Goal: Communication & Community: Participate in discussion

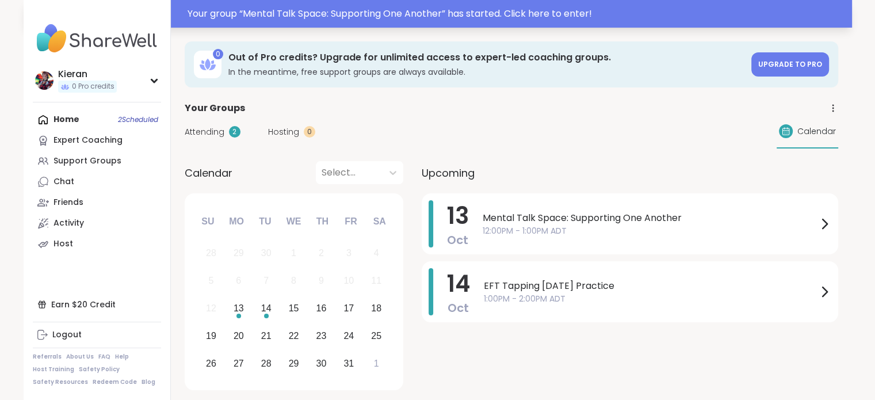
click at [497, 14] on div "Your group “ Mental Talk Space: Supporting One Another ” has started. Click her…" at bounding box center [517, 14] width 658 height 14
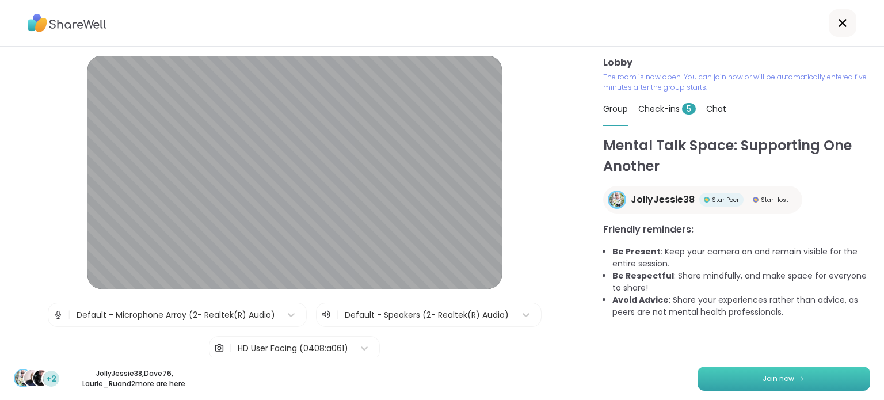
click at [762, 379] on span "Join now" at bounding box center [778, 378] width 32 height 10
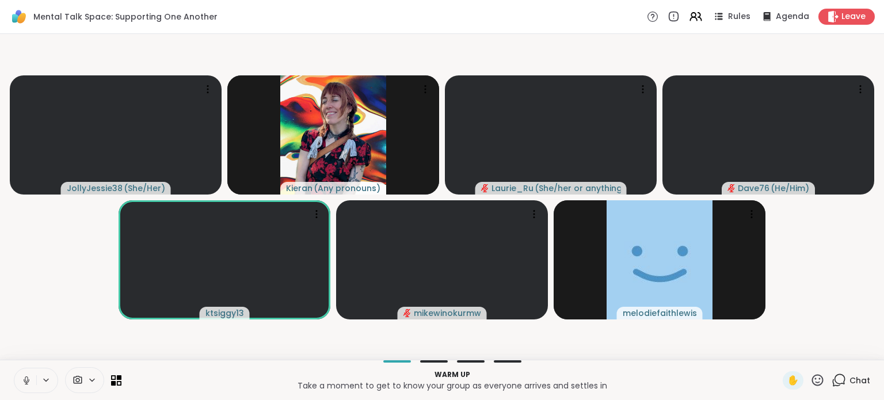
click at [26, 377] on icon at bounding box center [26, 380] width 10 height 10
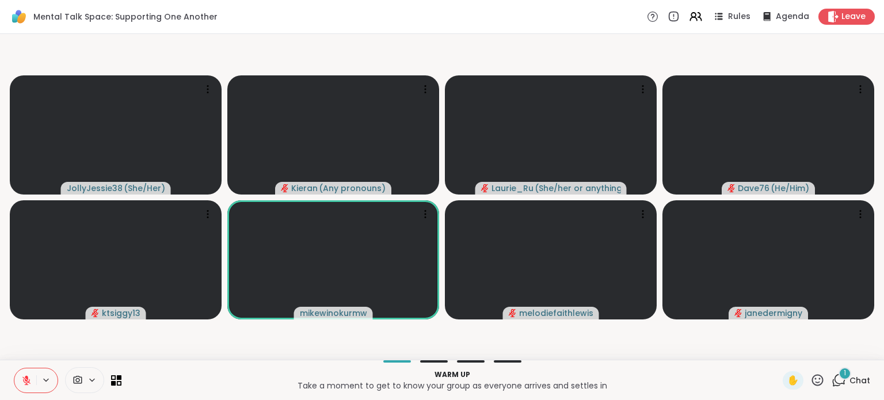
click at [843, 377] on span "1" at bounding box center [844, 373] width 2 height 10
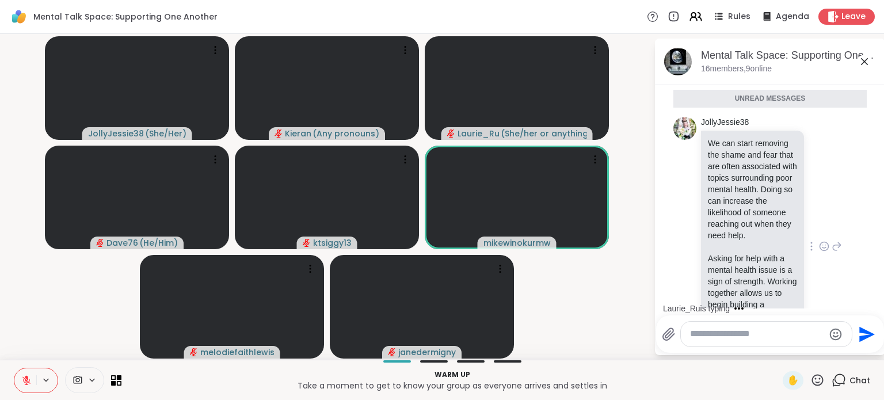
scroll to position [12, 0]
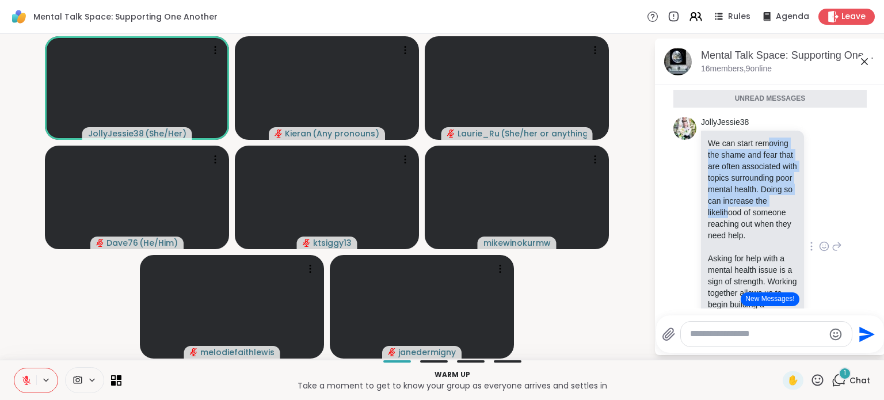
drag, startPoint x: 723, startPoint y: 156, endPoint x: 730, endPoint y: 230, distance: 74.5
click at [730, 230] on p "We can start removing the shame and fear that are often associated with topics …" at bounding box center [752, 190] width 89 height 104
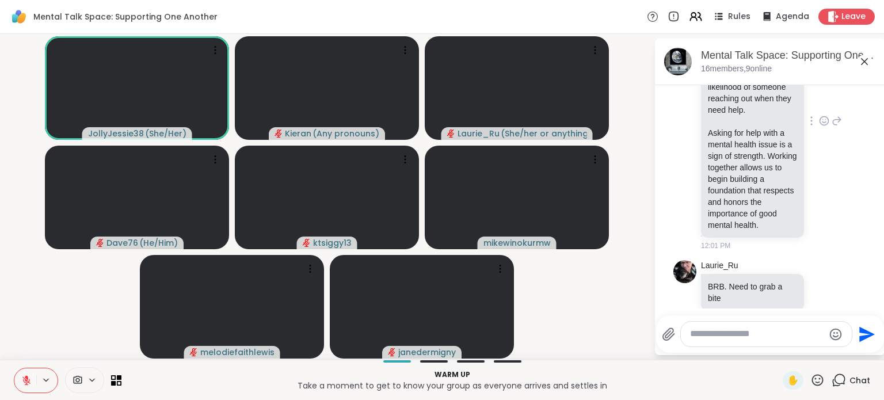
scroll to position [106, 0]
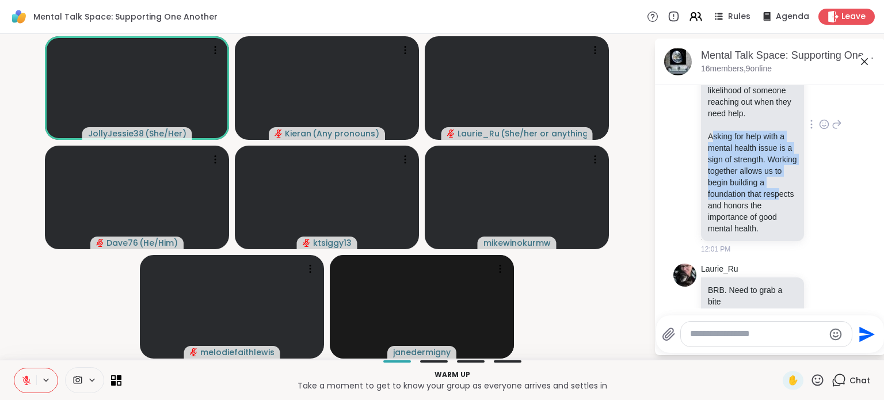
drag, startPoint x: 709, startPoint y: 177, endPoint x: 739, endPoint y: 236, distance: 66.1
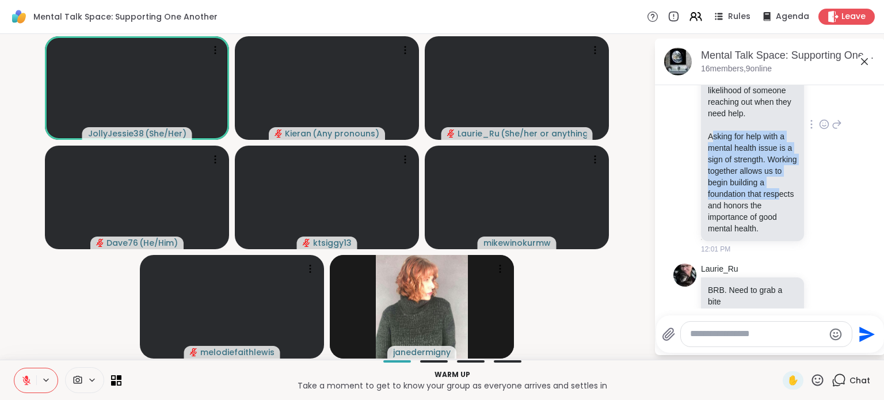
click at [739, 234] on p "Asking for help with a mental health issue is a sign of strength. Working toget…" at bounding box center [752, 183] width 89 height 104
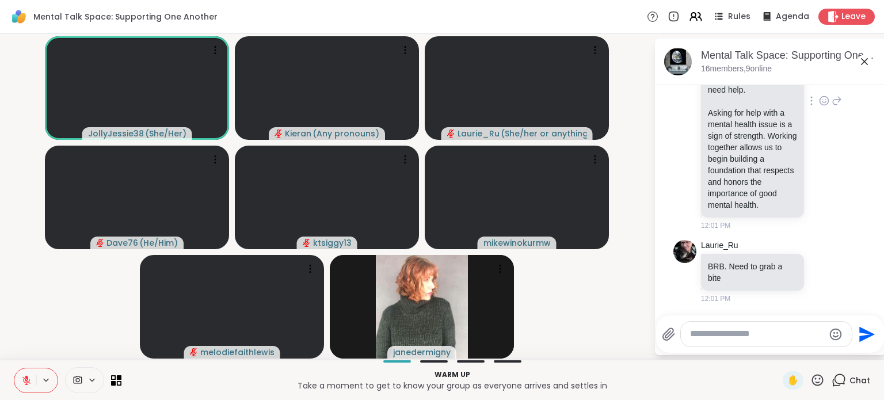
scroll to position [174, 0]
click at [730, 339] on textarea "Type your message" at bounding box center [757, 334] width 134 height 12
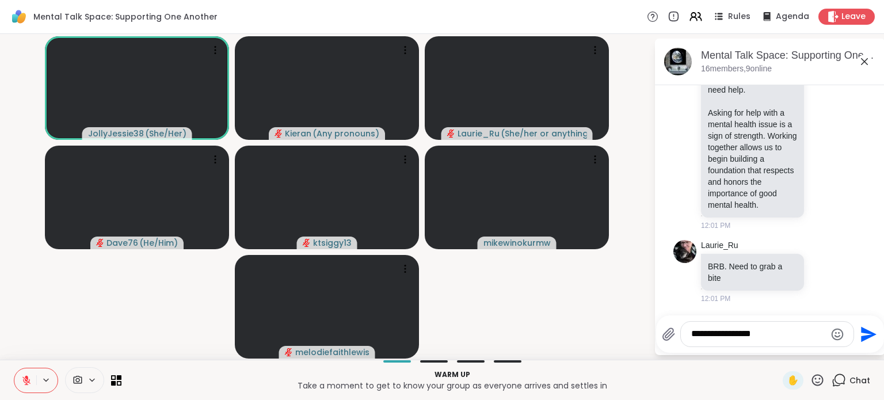
type textarea "**********"
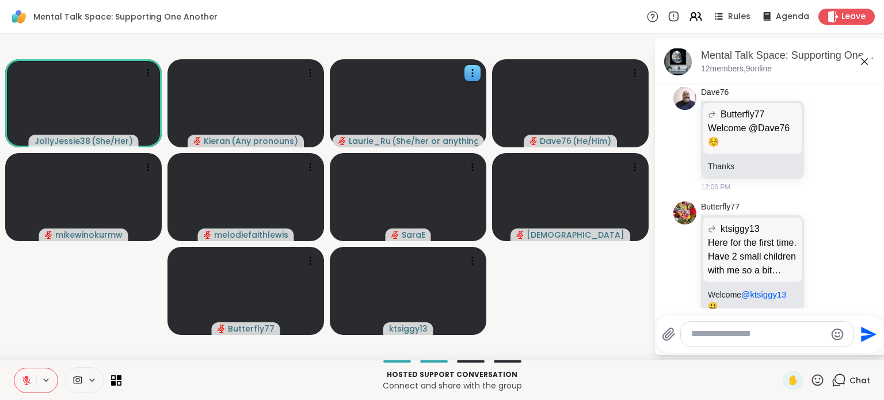
scroll to position [1422, 0]
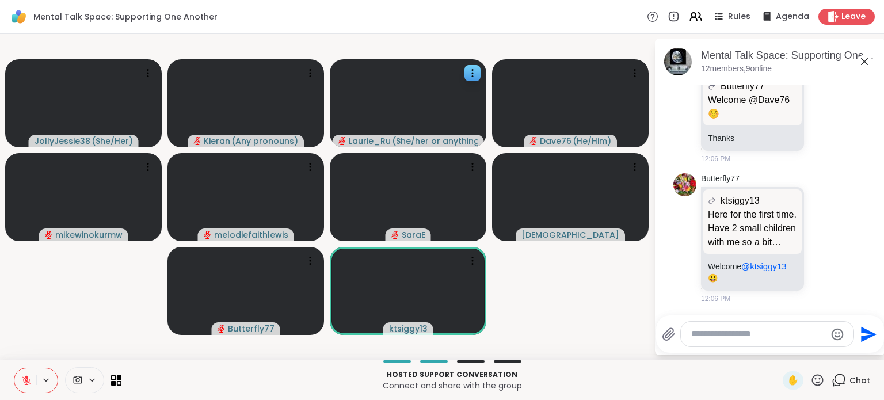
click at [23, 387] on button at bounding box center [25, 380] width 22 height 24
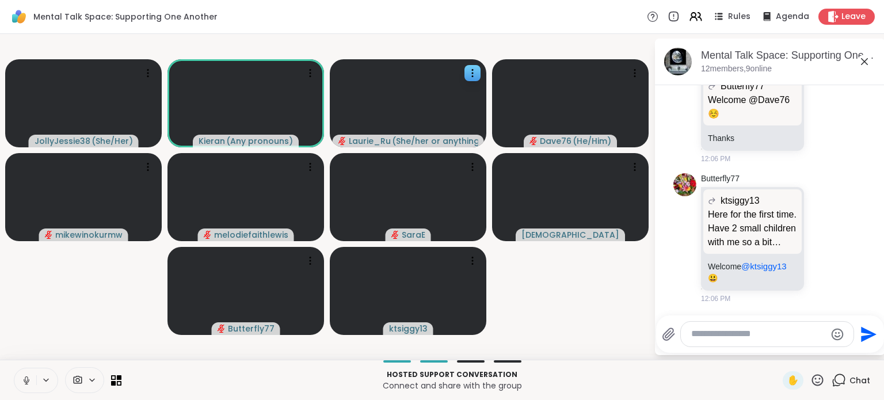
click at [22, 379] on icon at bounding box center [26, 380] width 10 height 10
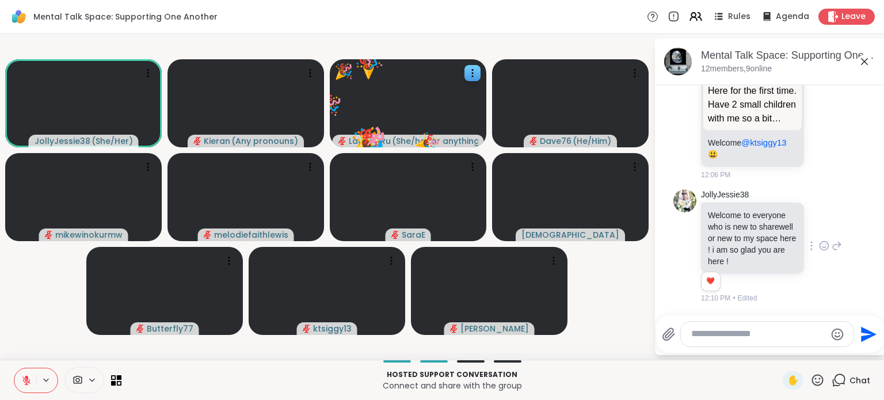
scroll to position [1545, 0]
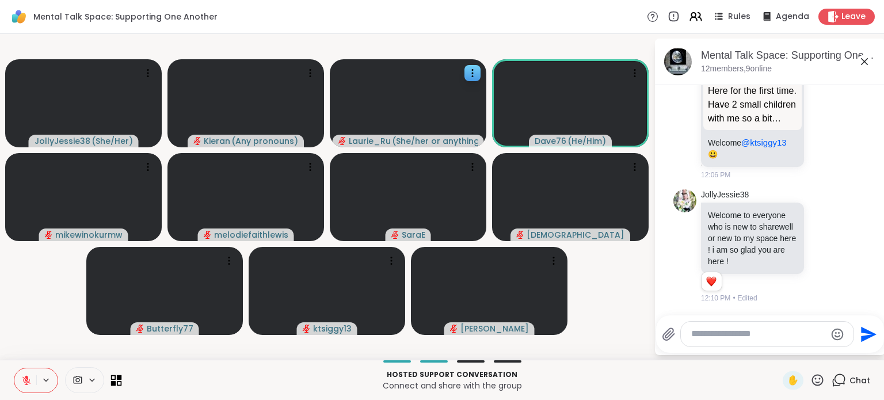
click at [117, 379] on icon at bounding box center [119, 377] width 5 height 5
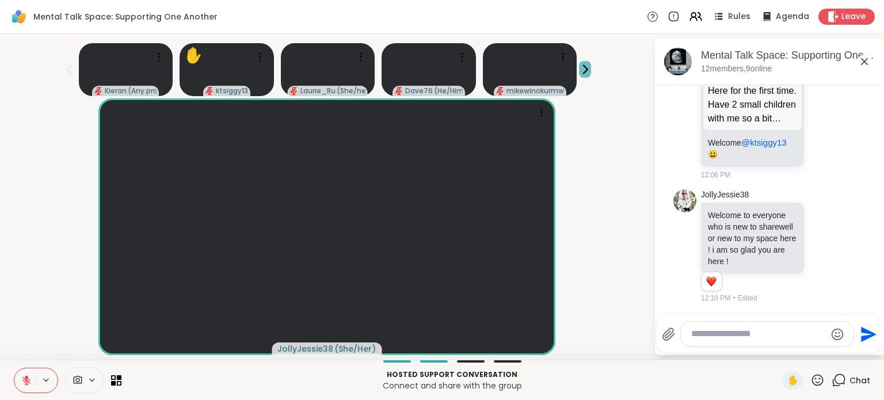
click at [582, 67] on icon at bounding box center [585, 69] width 12 height 12
drag, startPoint x: 577, startPoint y: 200, endPoint x: 608, endPoint y: 65, distance: 138.0
click at [608, 65] on div "melodiefaithlewis SaraE haresh78 Butterfly77 Donald" at bounding box center [327, 68] width 640 height 58
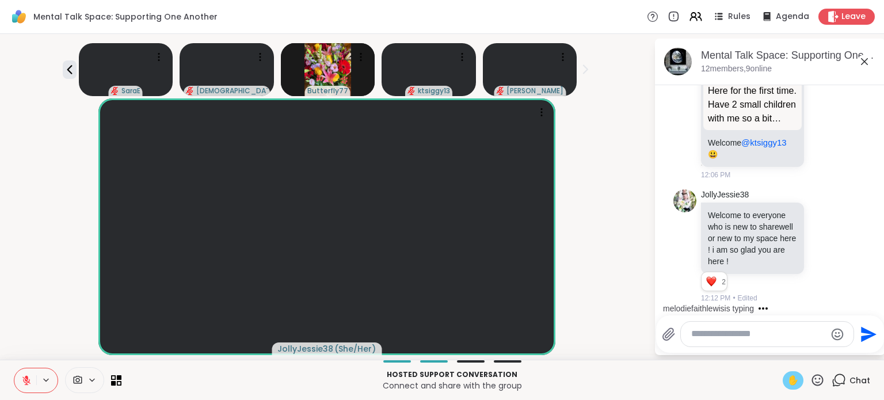
click at [787, 379] on span "✋" at bounding box center [793, 380] width 12 height 14
click at [22, 376] on icon at bounding box center [26, 380] width 10 height 10
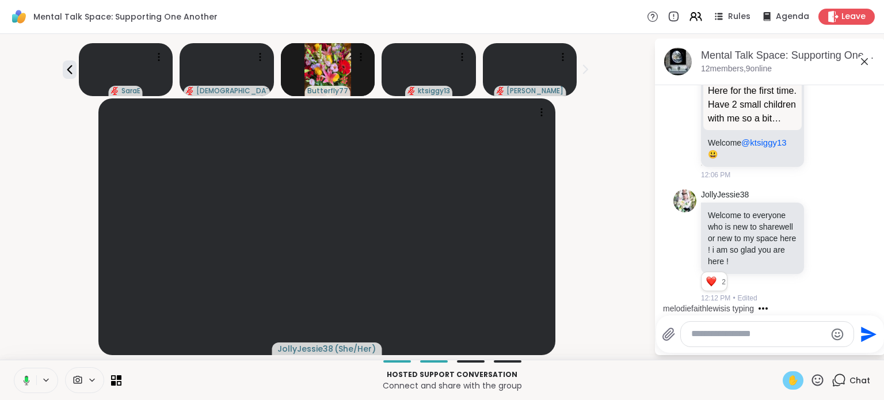
click at [787, 379] on span "✋" at bounding box center [793, 380] width 12 height 14
click at [63, 71] on icon at bounding box center [70, 70] width 14 height 14
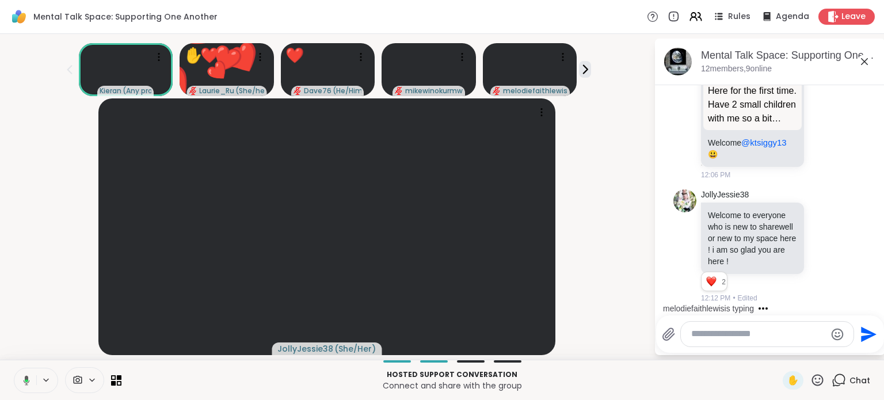
click at [25, 379] on icon at bounding box center [26, 380] width 3 height 3
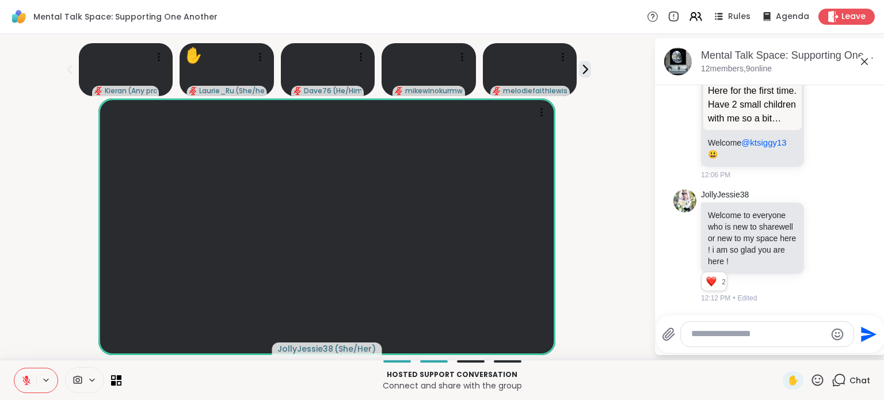
click at [25, 381] on icon at bounding box center [26, 380] width 10 height 10
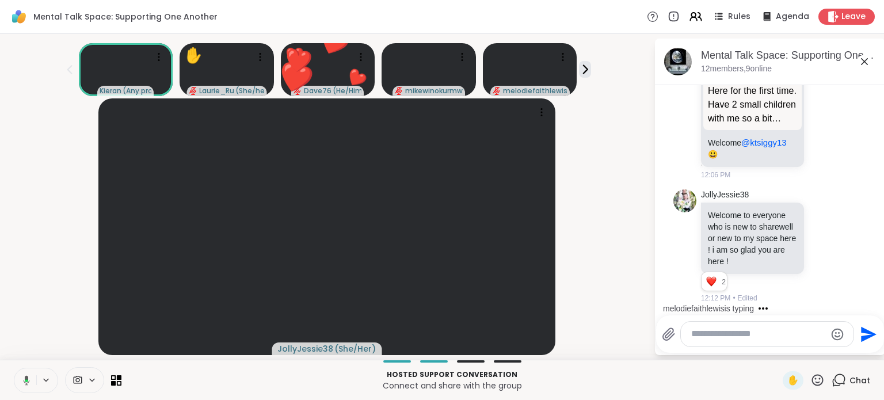
click at [25, 379] on icon at bounding box center [26, 380] width 3 height 3
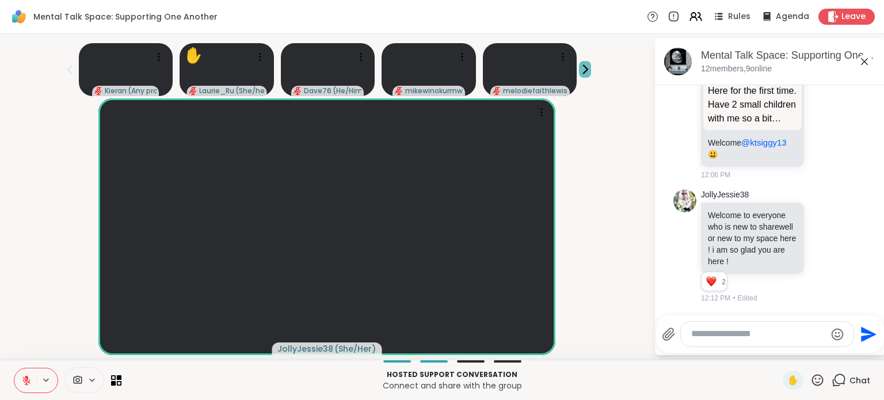
click at [579, 71] on icon at bounding box center [585, 69] width 12 height 12
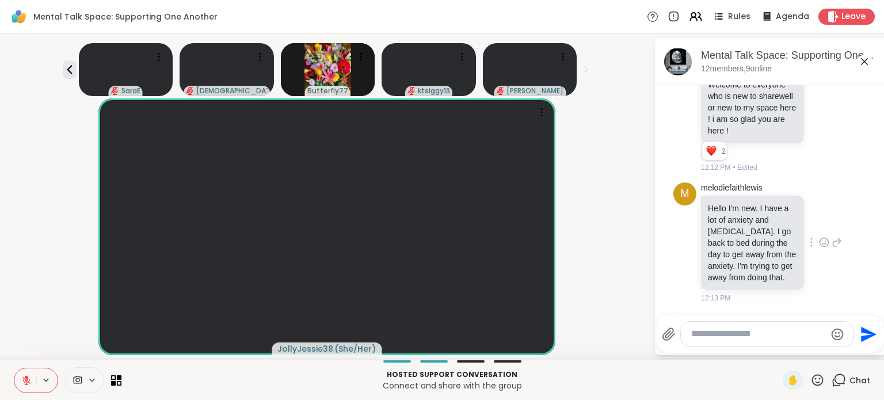
scroll to position [1704, 0]
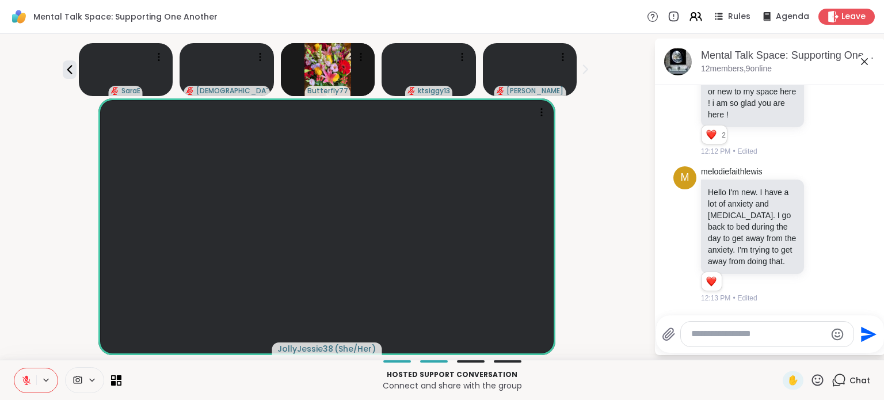
click at [719, 329] on textarea "Type your message" at bounding box center [758, 334] width 134 height 12
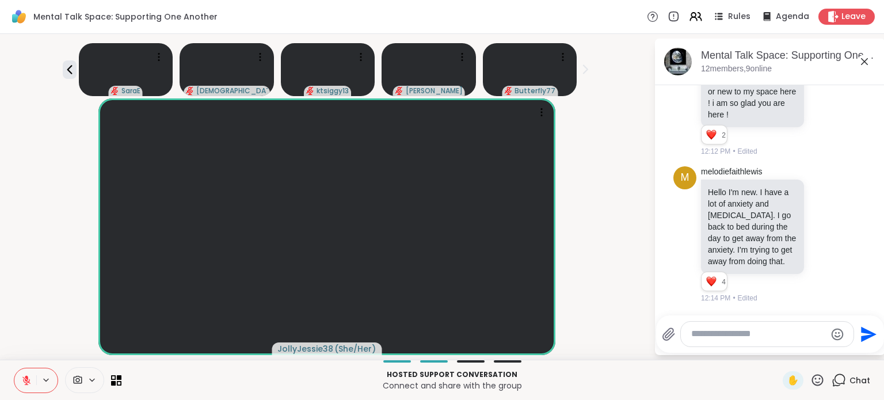
click at [706, 338] on textarea "Type your message" at bounding box center [758, 334] width 134 height 12
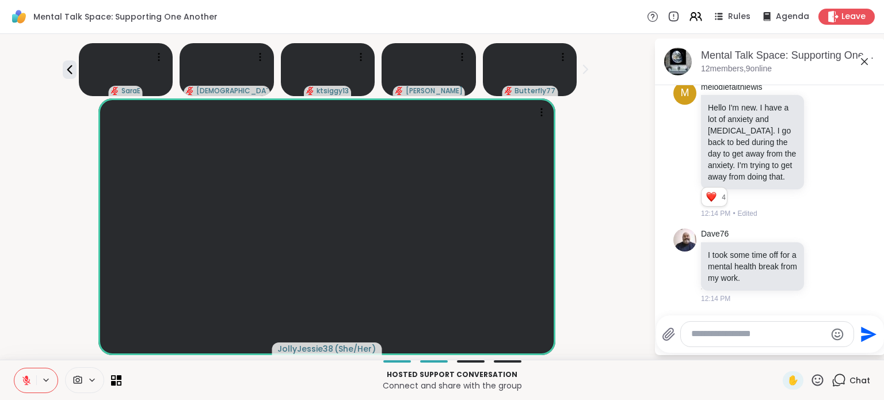
scroll to position [1804, 0]
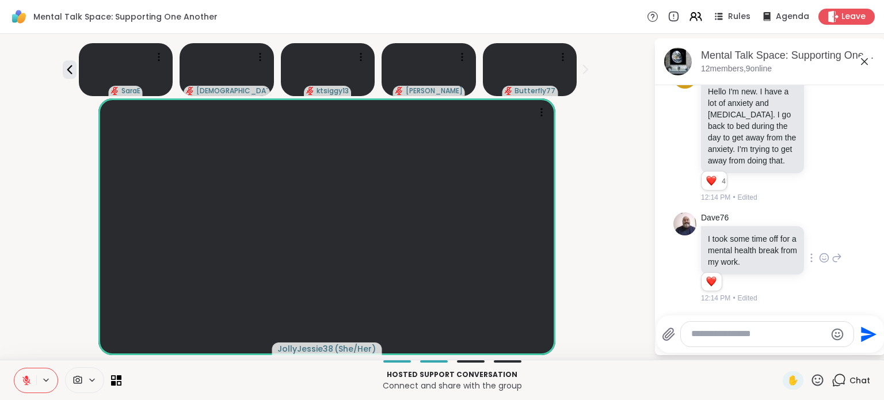
click at [820, 262] on icon at bounding box center [824, 257] width 9 height 9
click at [819, 241] on div "Select Reaction: Heart" at bounding box center [824, 239] width 10 height 10
click at [704, 334] on textarea "Type your message" at bounding box center [758, 334] width 134 height 12
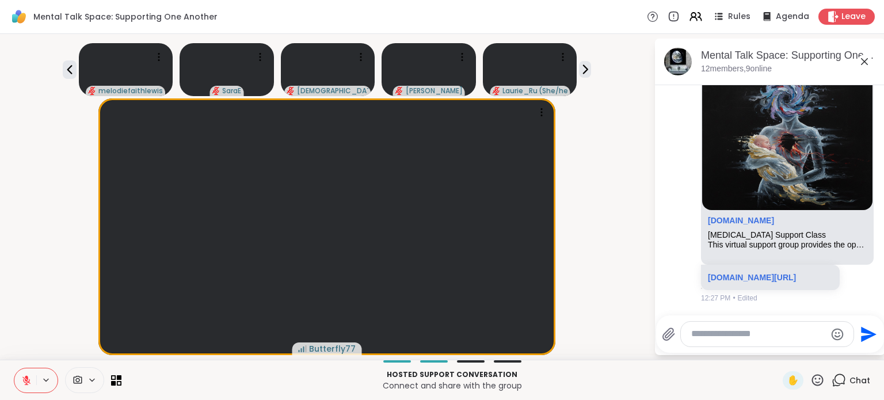
scroll to position [3880, 0]
click at [113, 377] on icon at bounding box center [116, 380] width 11 height 11
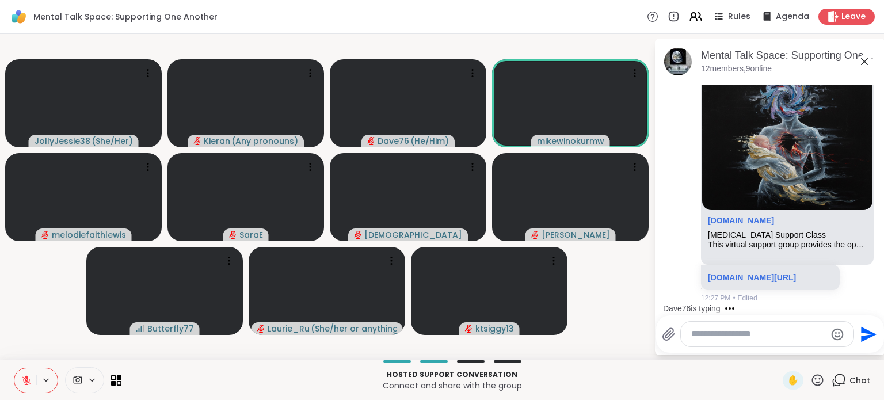
click at [709, 335] on textarea "Type your message" at bounding box center [758, 334] width 134 height 12
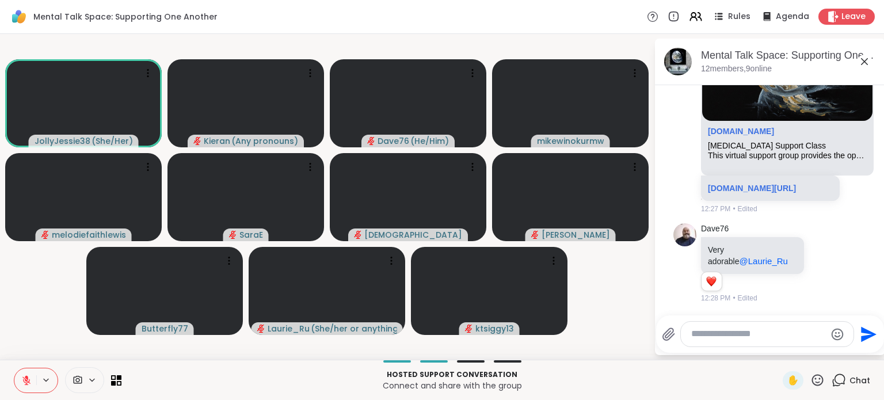
scroll to position [3969, 0]
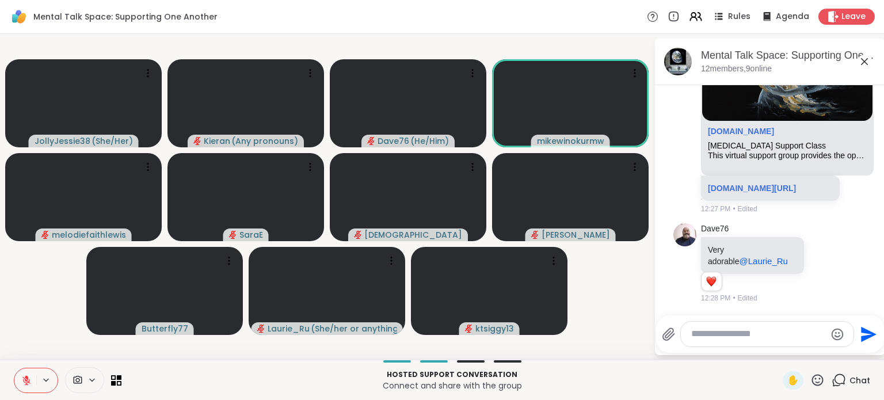
click at [716, 338] on textarea "Type your message" at bounding box center [758, 334] width 134 height 12
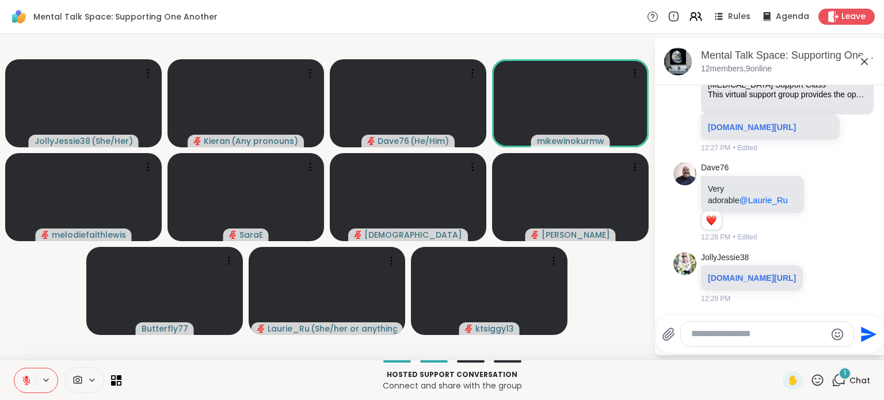
scroll to position [4064, 0]
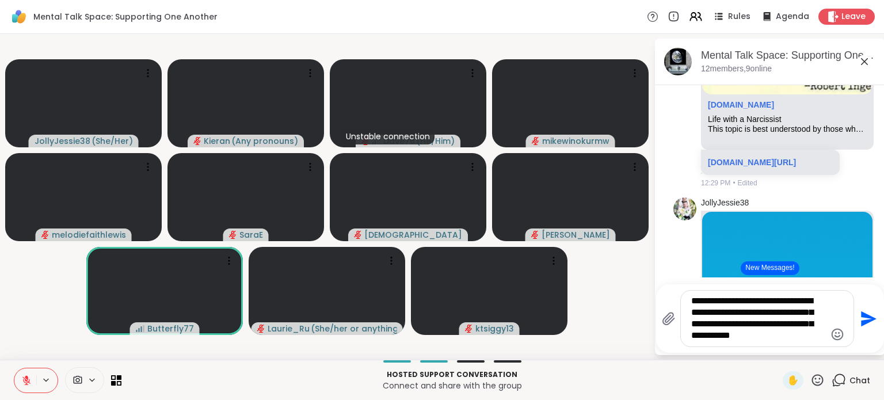
click at [814, 312] on textarea "**********" at bounding box center [758, 318] width 134 height 47
click at [783, 326] on textarea "**********" at bounding box center [758, 318] width 134 height 47
click at [812, 337] on textarea "**********" at bounding box center [758, 318] width 134 height 47
drag, startPoint x: 812, startPoint y: 337, endPoint x: 812, endPoint y: 357, distance: 20.1
click at [812, 357] on div "JollyJessie38 ( She/Her ) Kieran ( Any pronouns ) Dave76 ( He/Him ) mikewinokur…" at bounding box center [442, 197] width 884 height 326
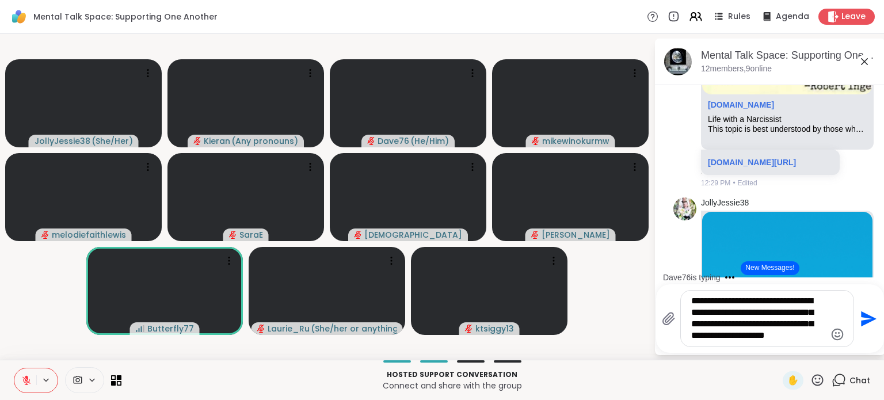
click at [778, 336] on textarea "**********" at bounding box center [758, 318] width 134 height 47
drag, startPoint x: 778, startPoint y: 336, endPoint x: 807, endPoint y: 355, distance: 35.0
click at [807, 355] on div "Mental Talk Space: Supporting One Another, Oct 13 12 members, 9 online Today Jo…" at bounding box center [770, 197] width 230 height 316
click at [812, 340] on textarea "**********" at bounding box center [758, 318] width 134 height 47
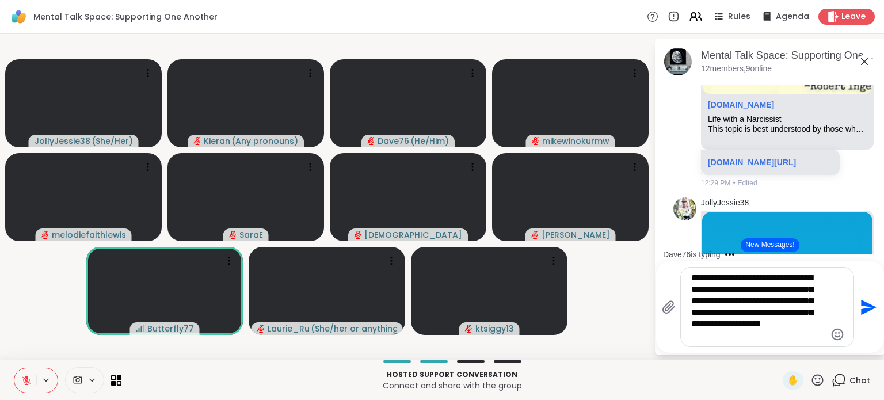
click at [773, 313] on textarea "**********" at bounding box center [758, 307] width 134 height 70
click at [746, 312] on textarea "**********" at bounding box center [758, 307] width 134 height 70
click at [749, 340] on textarea "**********" at bounding box center [758, 307] width 134 height 70
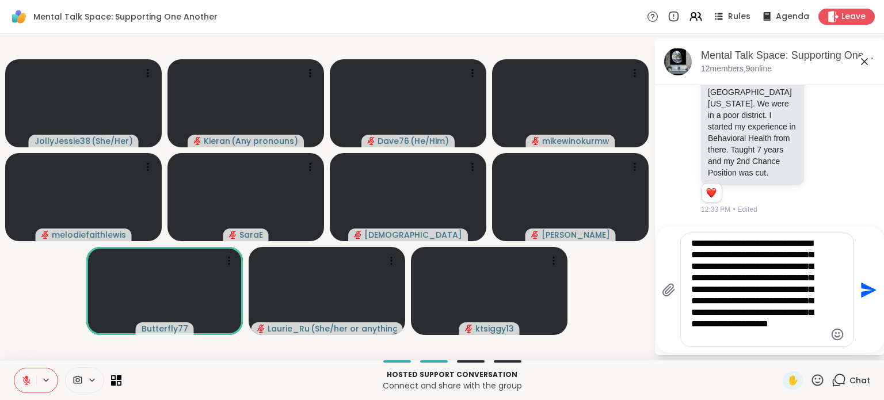
scroll to position [7040, 0]
click at [824, 279] on textarea "**********" at bounding box center [758, 290] width 134 height 104
click at [759, 326] on textarea "**********" at bounding box center [758, 290] width 134 height 104
click at [801, 325] on textarea "**********" at bounding box center [758, 290] width 134 height 104
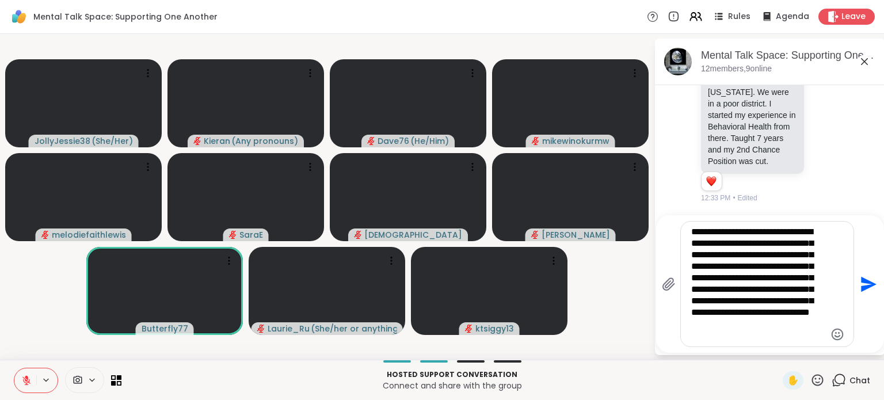
click at [768, 337] on textarea "**********" at bounding box center [758, 284] width 134 height 116
drag, startPoint x: 733, startPoint y: 338, endPoint x: 746, endPoint y: 289, distance: 51.1
click at [746, 289] on textarea "**********" at bounding box center [758, 284] width 134 height 116
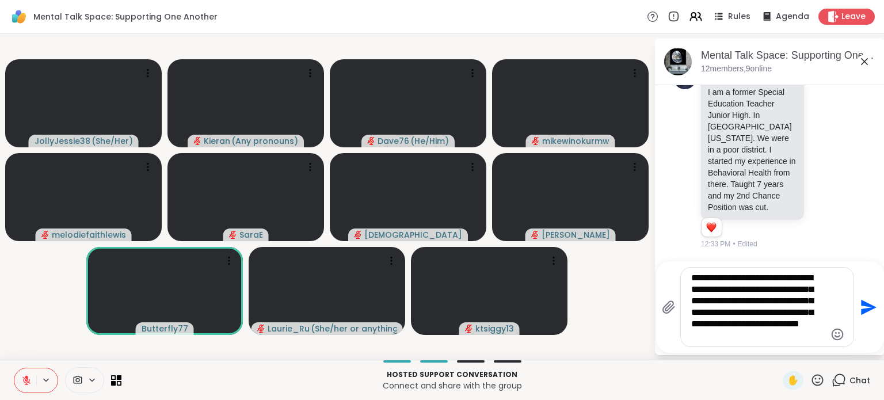
scroll to position [7006, 0]
click at [754, 336] on textarea "**********" at bounding box center [758, 307] width 134 height 70
click at [824, 315] on div "**********" at bounding box center [767, 307] width 173 height 79
click at [819, 314] on textarea "**********" at bounding box center [758, 307] width 134 height 70
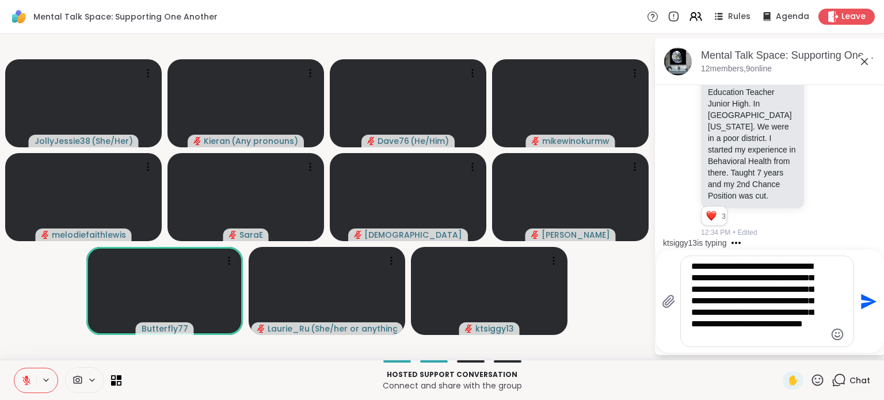
drag, startPoint x: 705, startPoint y: 325, endPoint x: 689, endPoint y: 316, distance: 19.1
click at [689, 316] on div "**********" at bounding box center [767, 301] width 173 height 90
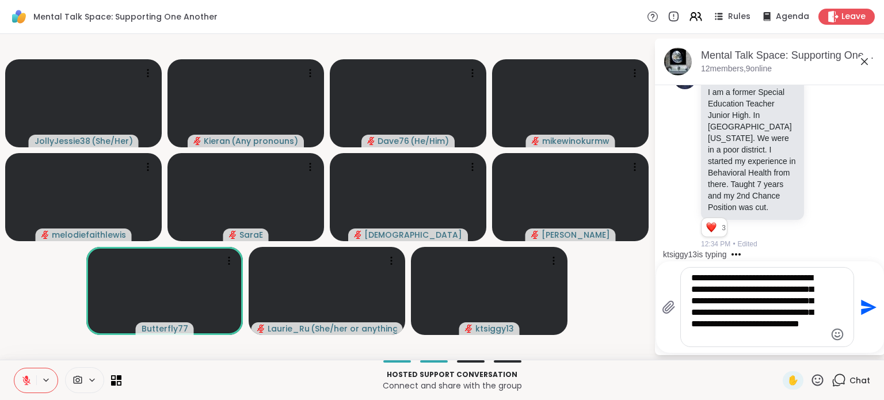
scroll to position [7006, 0]
click at [750, 335] on textarea "**********" at bounding box center [758, 307] width 134 height 70
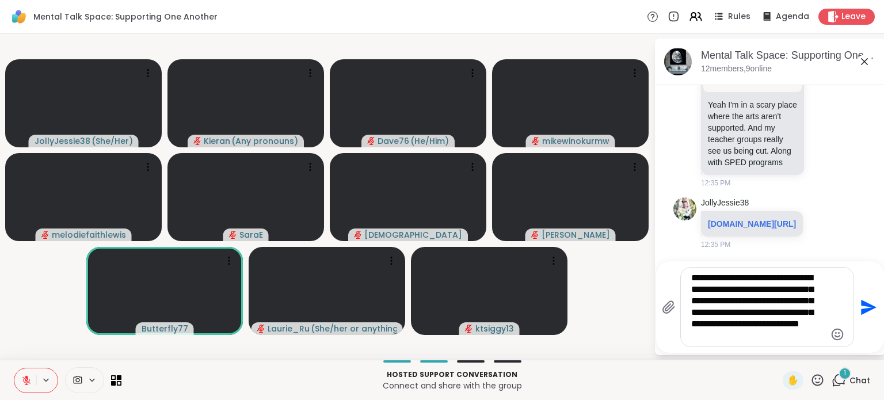
scroll to position [7298, 0]
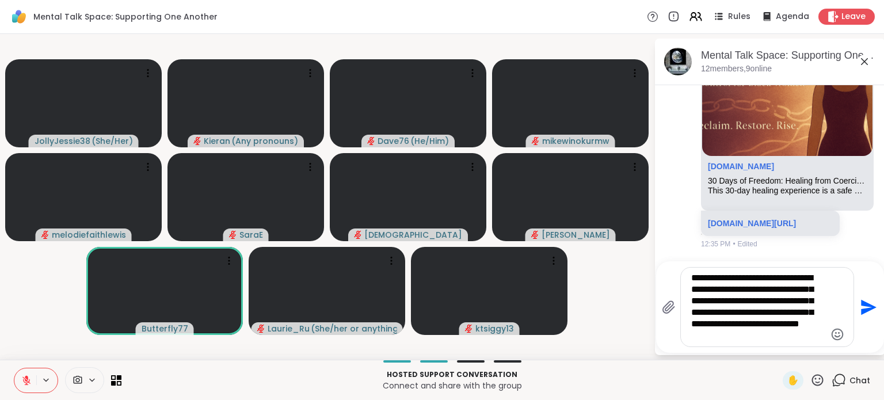
click at [707, 300] on textarea "**********" at bounding box center [758, 307] width 134 height 70
click at [762, 340] on textarea "**********" at bounding box center [758, 307] width 134 height 70
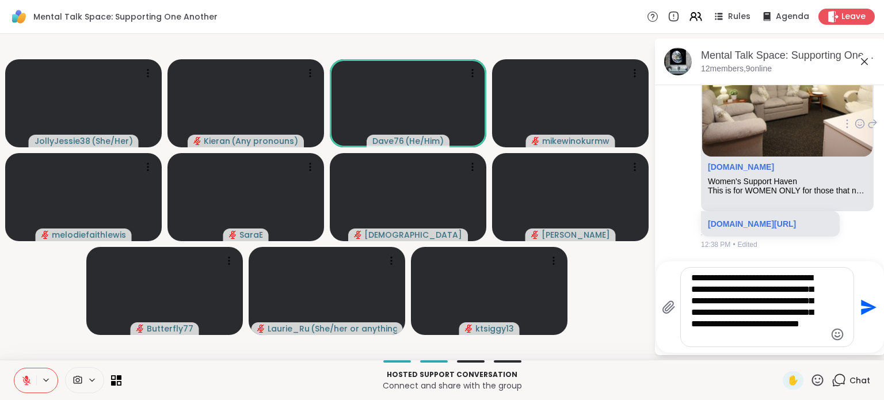
scroll to position [9053, 0]
type textarea "**********"
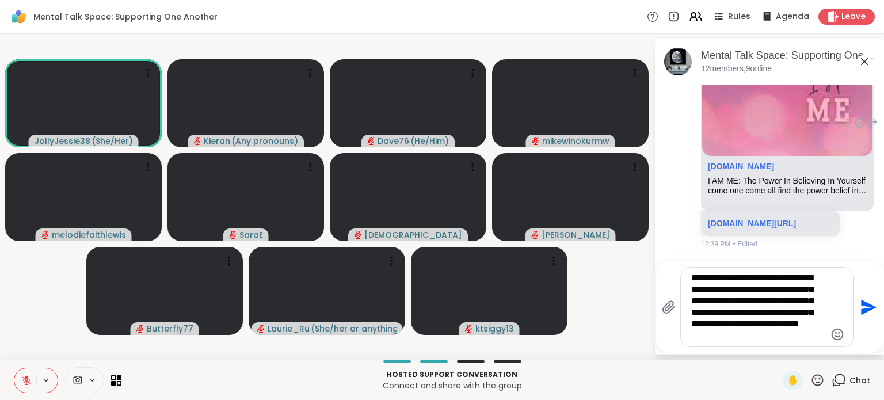
scroll to position [9336, 0]
click at [787, 386] on span "✋" at bounding box center [793, 380] width 12 height 14
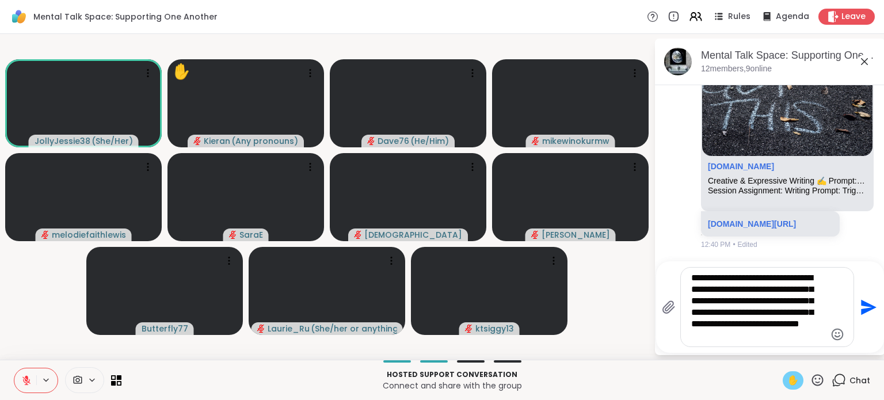
scroll to position [9620, 0]
click at [732, 219] on link "sharewellnow.com/session/a580fef9-bc13-49ac-9d6f-17ea2dfbb25c" at bounding box center [752, 223] width 88 height 9
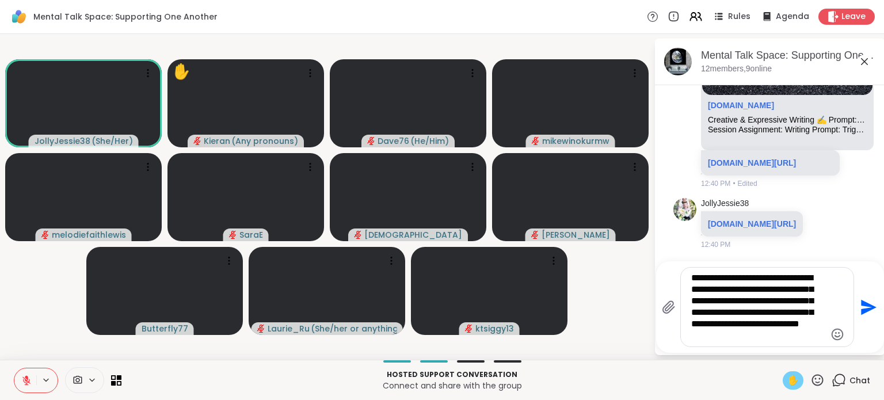
scroll to position [9716, 0]
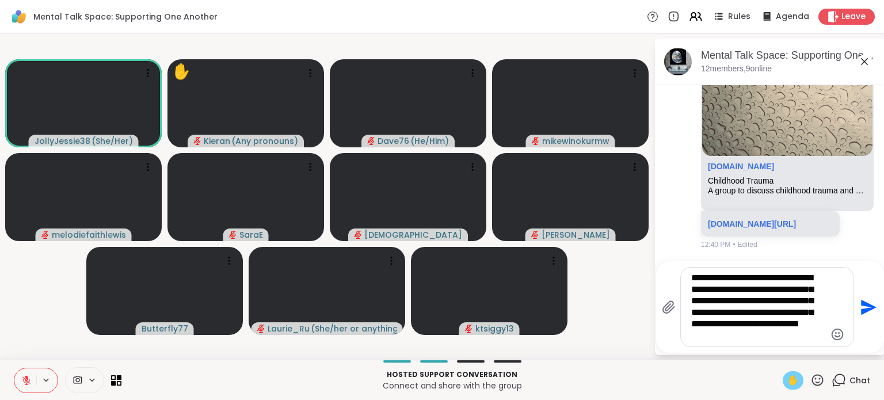
click at [25, 375] on icon at bounding box center [26, 380] width 10 height 10
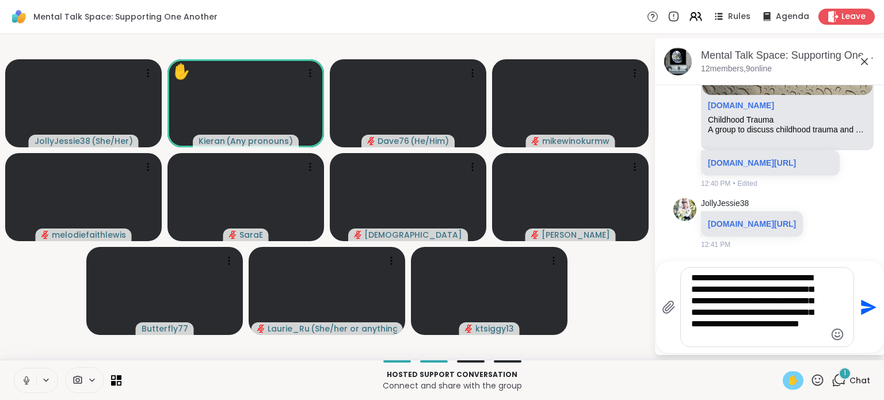
scroll to position [9999, 0]
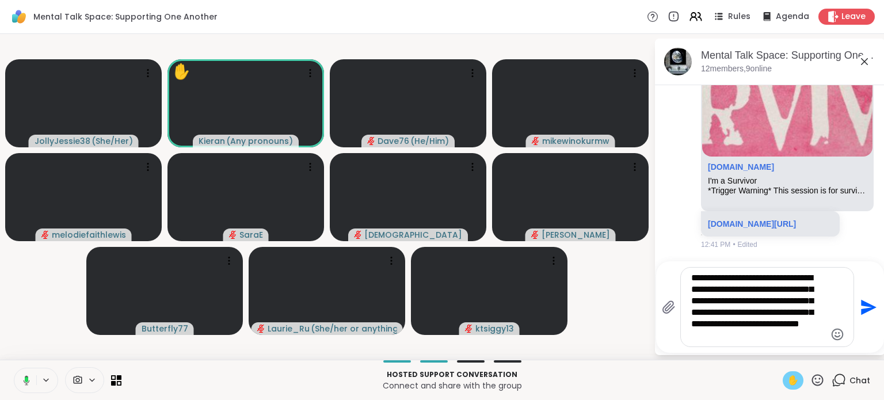
drag, startPoint x: 690, startPoint y: 276, endPoint x: 735, endPoint y: 300, distance: 51.0
click at [735, 300] on textarea "**********" at bounding box center [758, 307] width 134 height 70
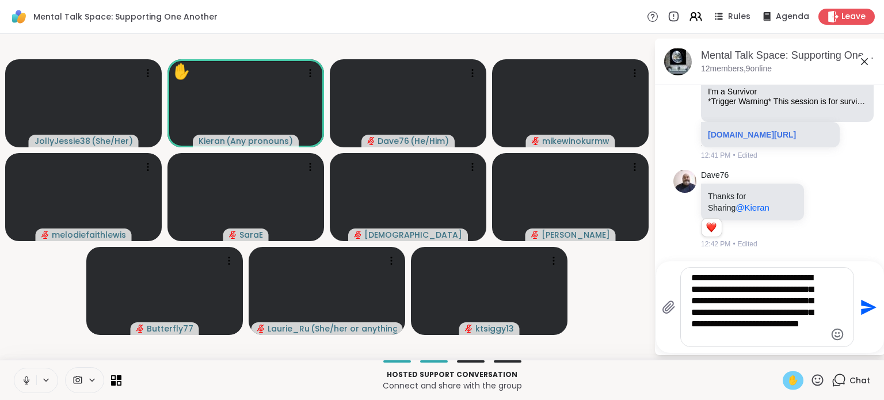
scroll to position [10276, 0]
click at [745, 339] on textarea "**********" at bounding box center [758, 307] width 134 height 70
click at [25, 377] on icon at bounding box center [26, 380] width 10 height 10
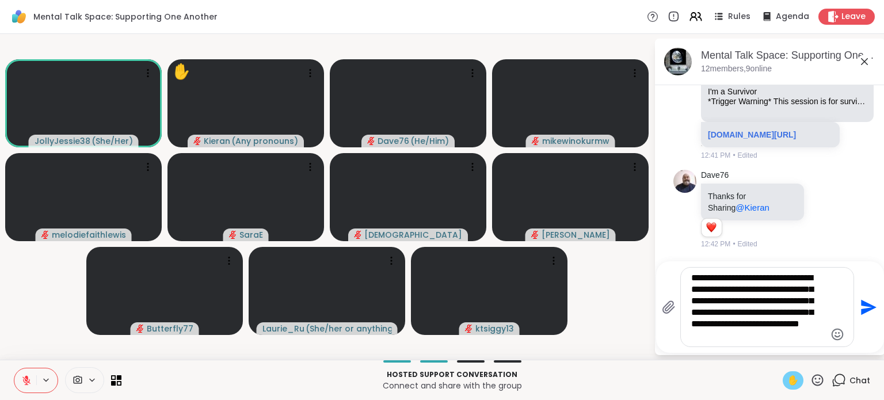
click at [758, 329] on textarea "**********" at bounding box center [758, 307] width 134 height 70
click at [749, 335] on textarea "**********" at bounding box center [758, 307] width 134 height 70
click at [810, 378] on icon at bounding box center [817, 380] width 14 height 14
click at [778, 352] on span "❤️" at bounding box center [784, 350] width 12 height 14
drag, startPoint x: 754, startPoint y: 339, endPoint x: 682, endPoint y: 274, distance: 97.0
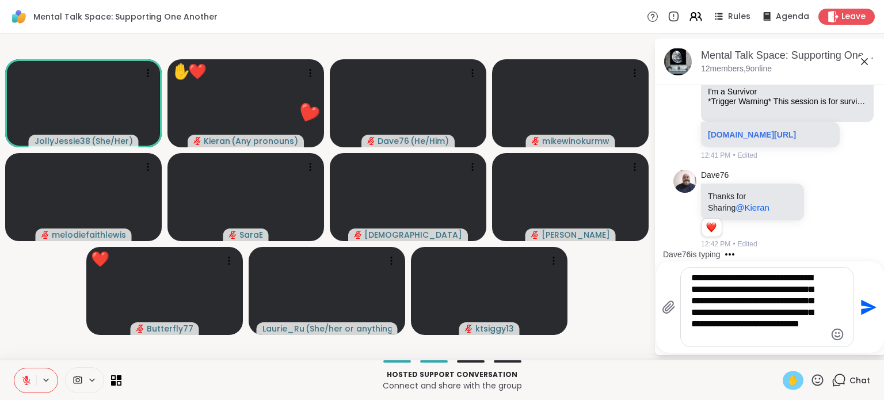
click at [682, 274] on div "**********" at bounding box center [767, 307] width 173 height 79
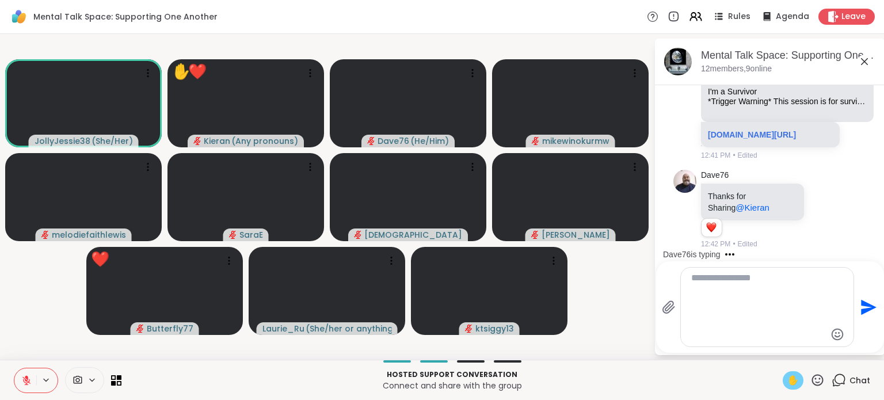
scroll to position [10222, 0]
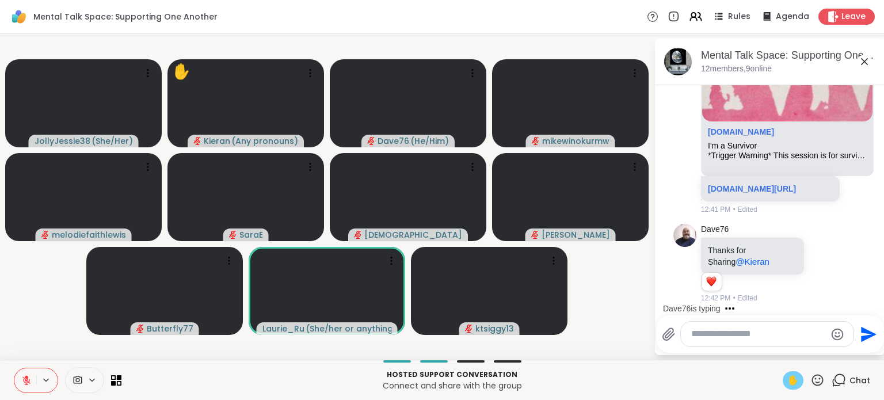
click at [718, 337] on textarea "Type your message" at bounding box center [758, 334] width 134 height 12
click at [787, 380] on span "✋" at bounding box center [793, 380] width 12 height 14
click at [751, 333] on textarea "Type your message" at bounding box center [758, 334] width 134 height 12
click at [713, 338] on textarea "Type your message" at bounding box center [758, 334] width 134 height 12
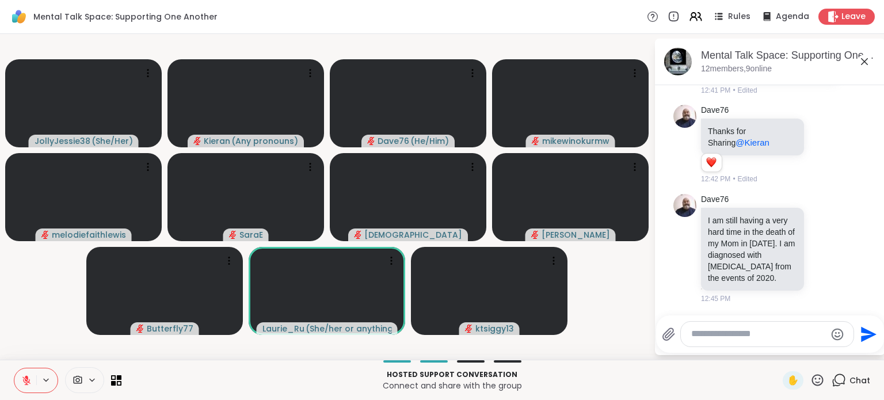
click at [709, 335] on textarea "Type your message" at bounding box center [758, 334] width 134 height 12
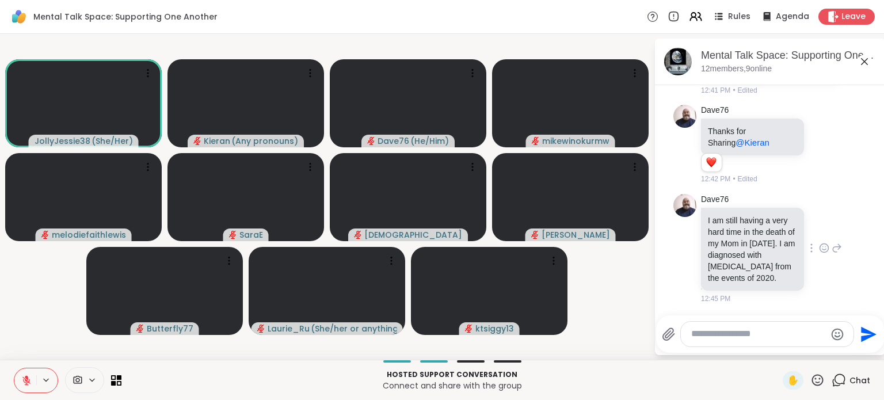
click at [822, 250] on icon at bounding box center [823, 249] width 3 height 1
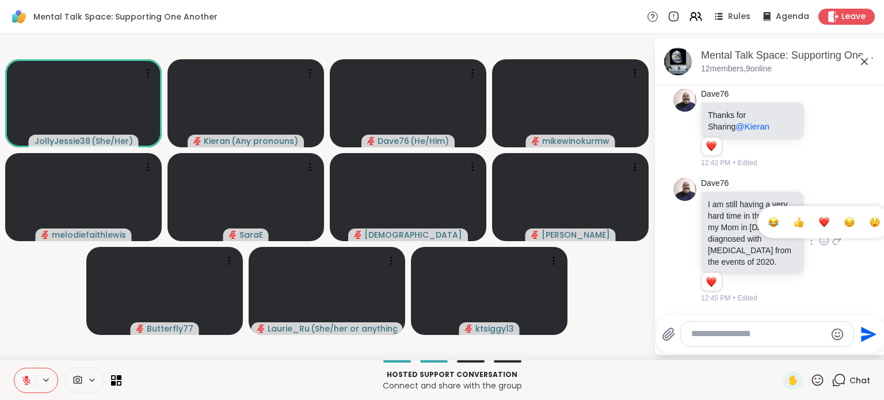
click at [812, 235] on ul at bounding box center [823, 222] width 133 height 32
click at [819, 243] on icon at bounding box center [824, 241] width 10 height 12
click at [819, 225] on div "Select Reaction: Heart" at bounding box center [824, 222] width 10 height 10
click at [725, 335] on textarea "Type your message" at bounding box center [758, 334] width 134 height 12
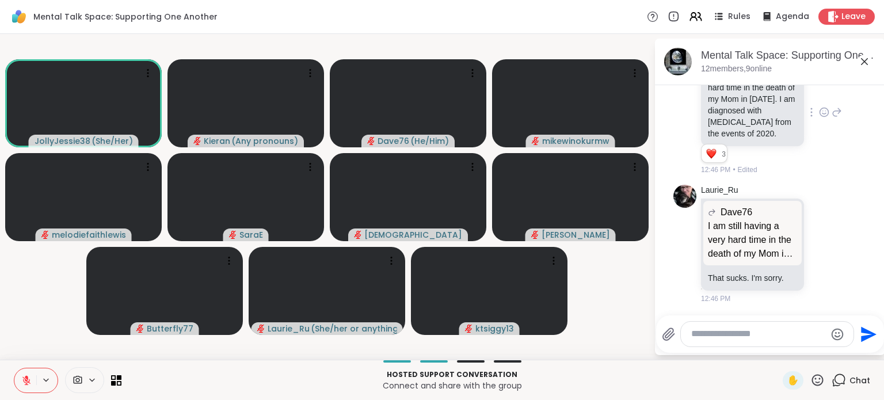
scroll to position [10502, 0]
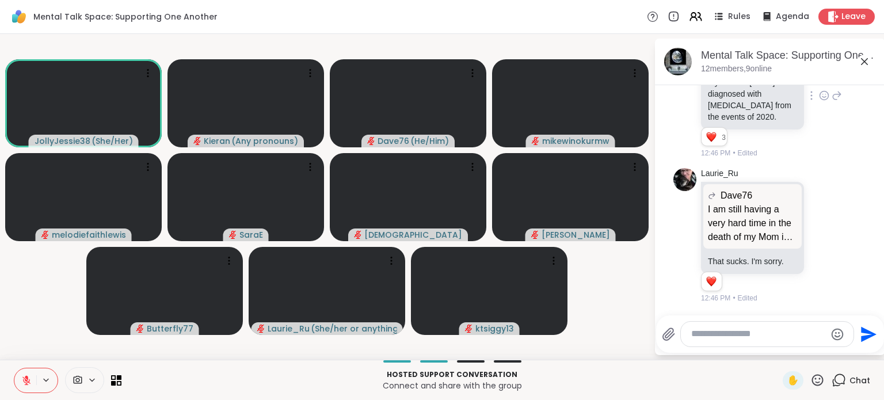
click at [711, 337] on textarea "Type your message" at bounding box center [758, 334] width 134 height 12
click at [715, 332] on textarea "Type your message" at bounding box center [758, 334] width 134 height 12
click at [708, 331] on textarea "Type your message" at bounding box center [758, 334] width 134 height 12
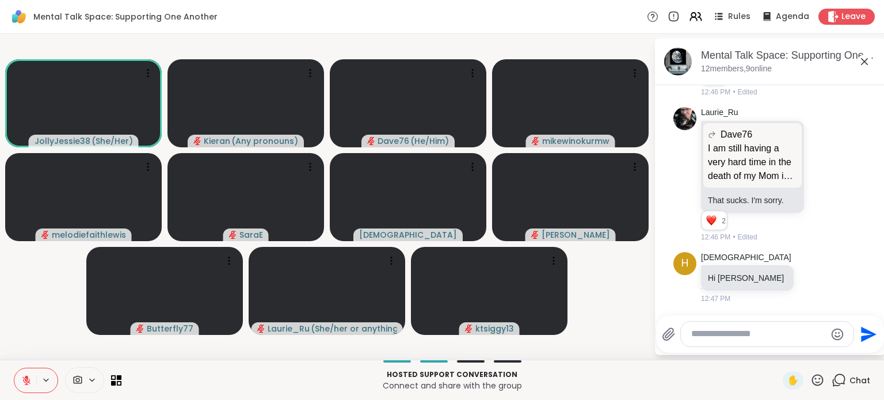
scroll to position [10563, 0]
click at [808, 278] on icon at bounding box center [813, 278] width 10 height 12
click at [764, 331] on textarea "Type your message" at bounding box center [758, 334] width 134 height 12
type textarea "*"
click at [812, 278] on icon at bounding box center [813, 278] width 3 height 1
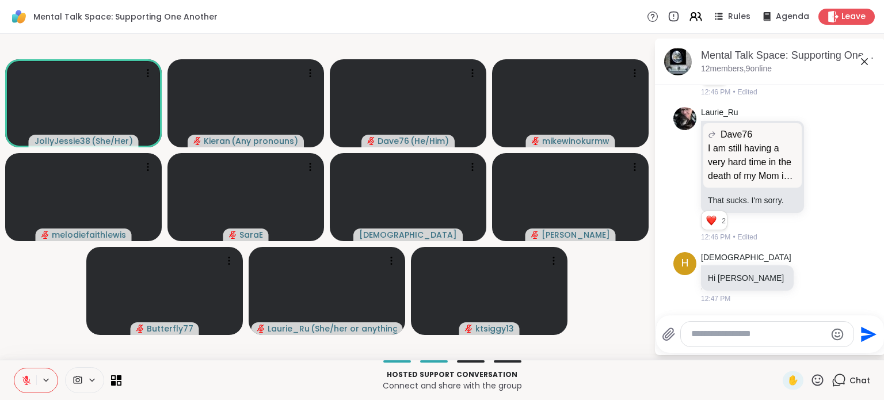
click at [761, 332] on textarea "Type your message" at bounding box center [758, 334] width 134 height 12
click at [703, 338] on textarea "Type your message" at bounding box center [758, 334] width 134 height 12
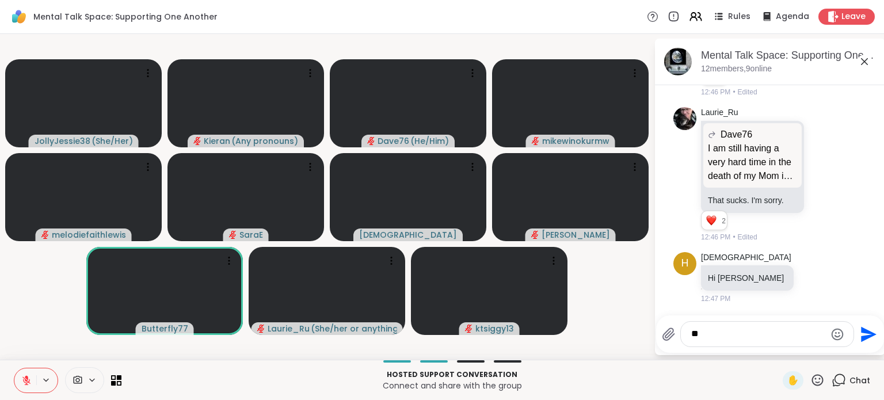
type textarea "***"
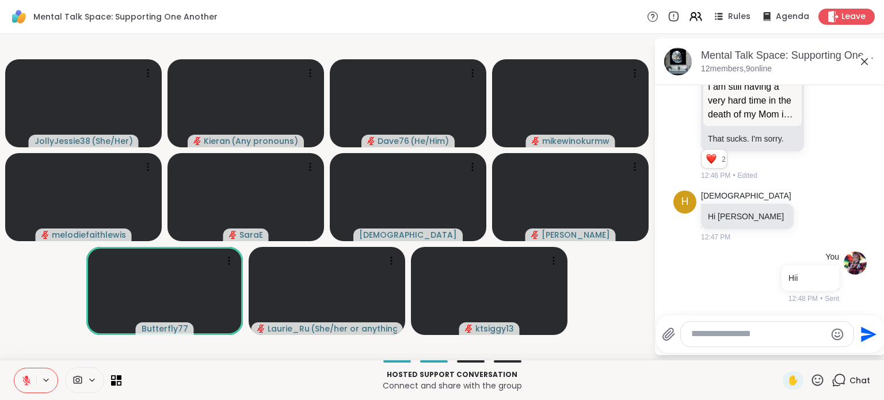
scroll to position [10623, 0]
click at [709, 342] on div at bounding box center [767, 334] width 173 height 25
click at [718, 334] on textarea "Type your message" at bounding box center [758, 334] width 134 height 12
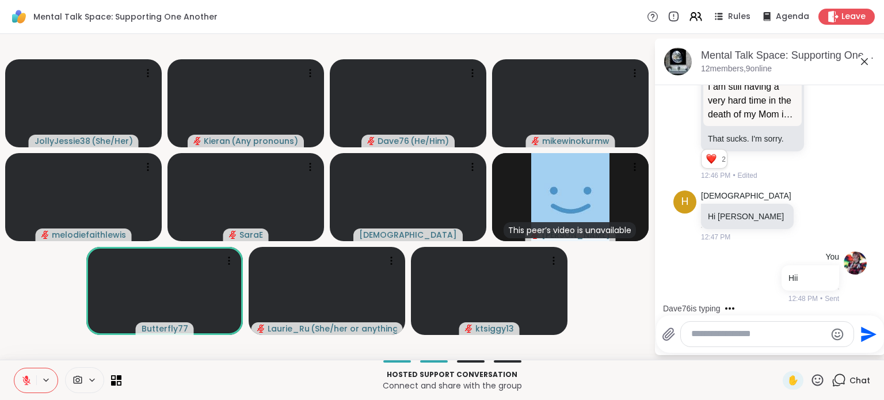
click at [711, 336] on textarea "Type your message" at bounding box center [758, 334] width 134 height 12
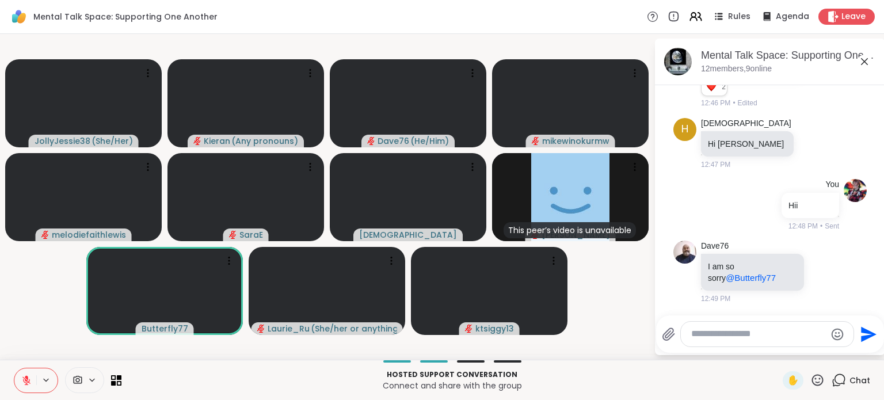
scroll to position [10697, 0]
click at [810, 384] on icon at bounding box center [817, 380] width 14 height 14
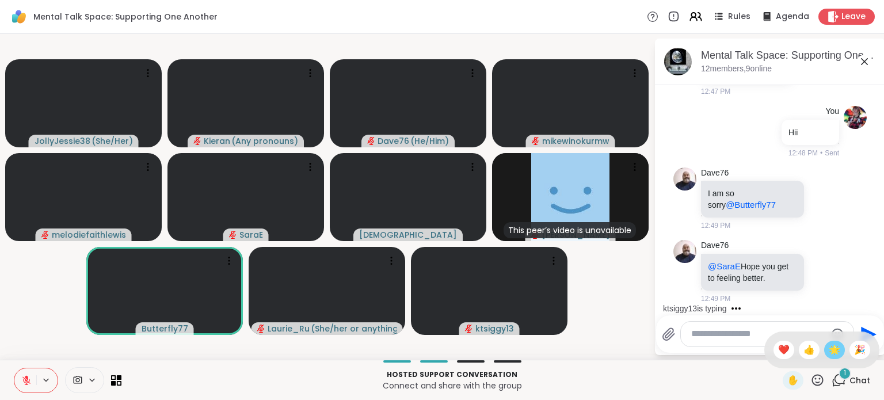
scroll to position [10769, 0]
click at [705, 337] on textarea "Type your message" at bounding box center [758, 334] width 134 height 12
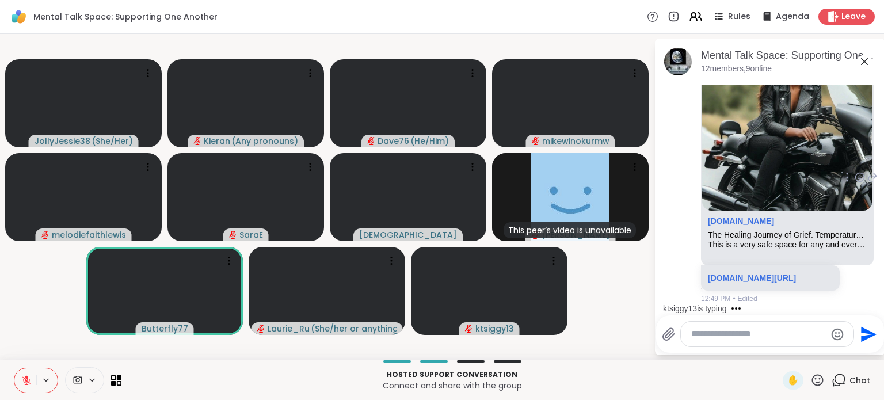
scroll to position [11053, 0]
click at [716, 335] on textarea "Type your message" at bounding box center [758, 334] width 134 height 12
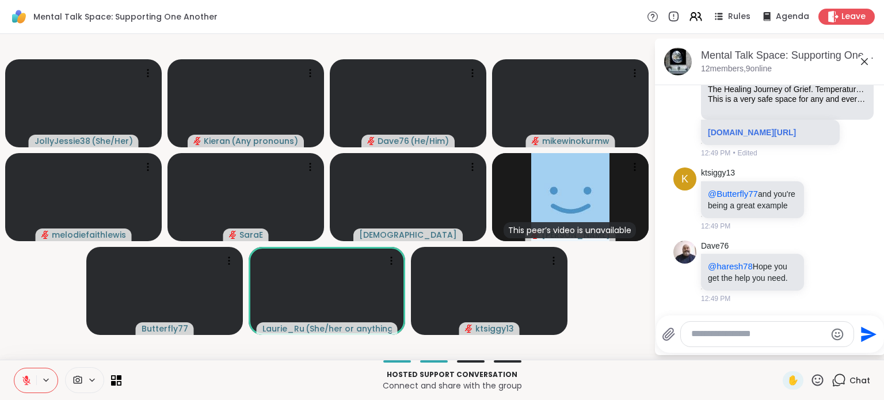
scroll to position [11221, 0]
click at [117, 378] on icon at bounding box center [119, 377] width 5 height 5
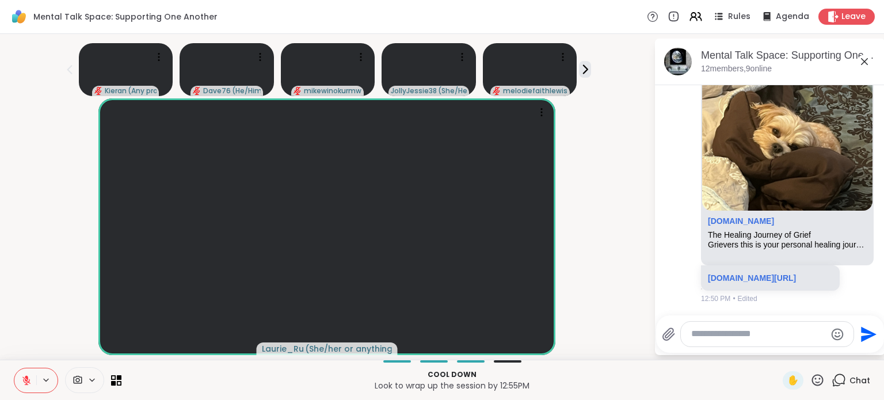
scroll to position [11588, 0]
click at [697, 332] on textarea "Type your message" at bounding box center [758, 334] width 134 height 12
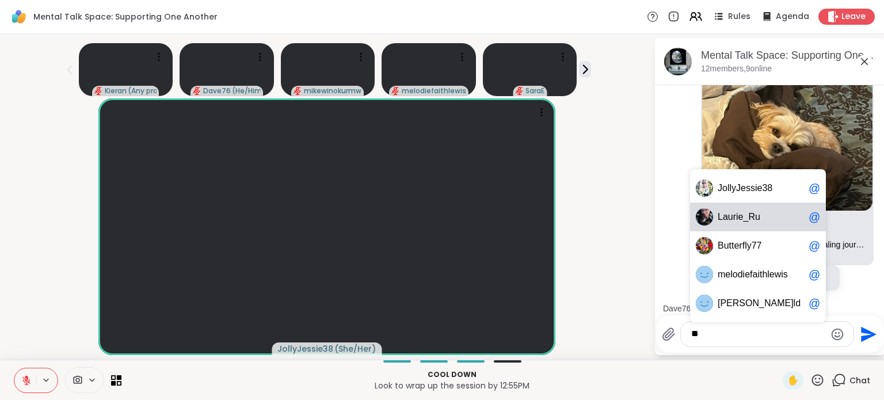
click at [739, 218] on span "aurie_Ru" at bounding box center [741, 217] width 37 height 12
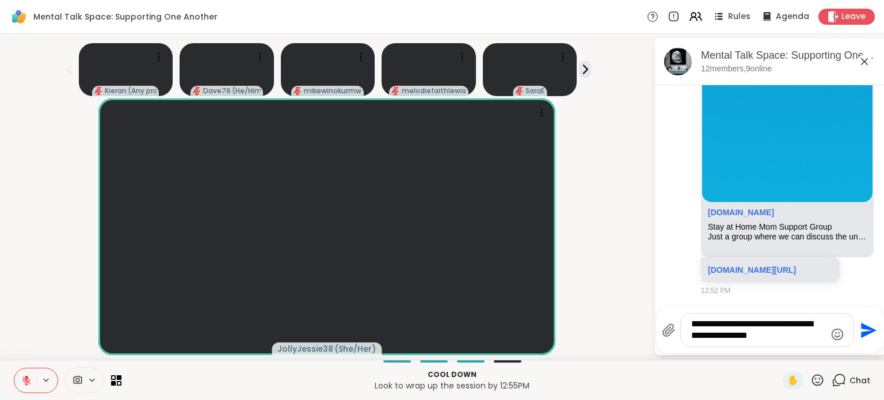
scroll to position [11987, 0]
click at [777, 337] on textarea "**********" at bounding box center [758, 330] width 134 height 24
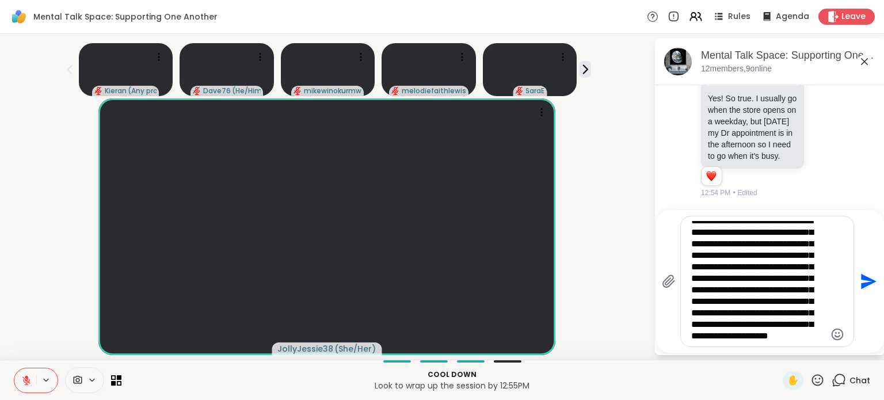
scroll to position [0, 0]
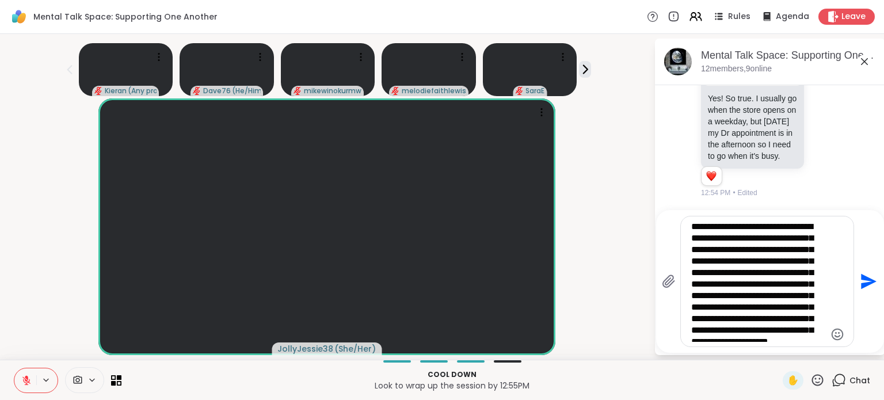
click at [770, 264] on textarea "**********" at bounding box center [758, 281] width 134 height 121
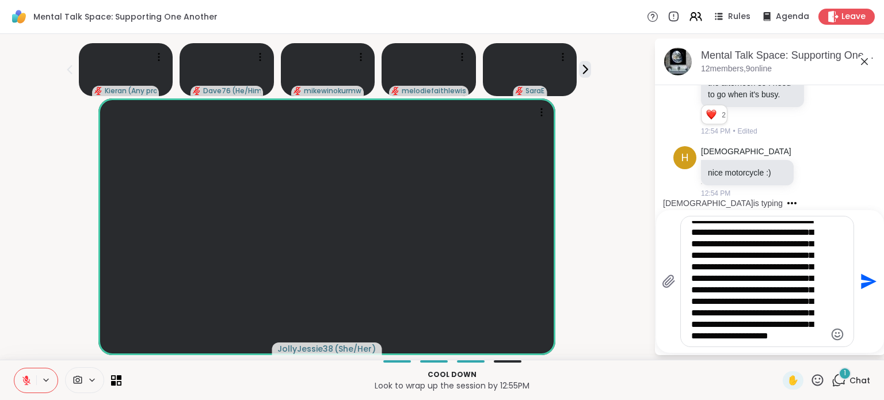
scroll to position [12359, 0]
click at [788, 333] on textarea "**********" at bounding box center [758, 281] width 134 height 121
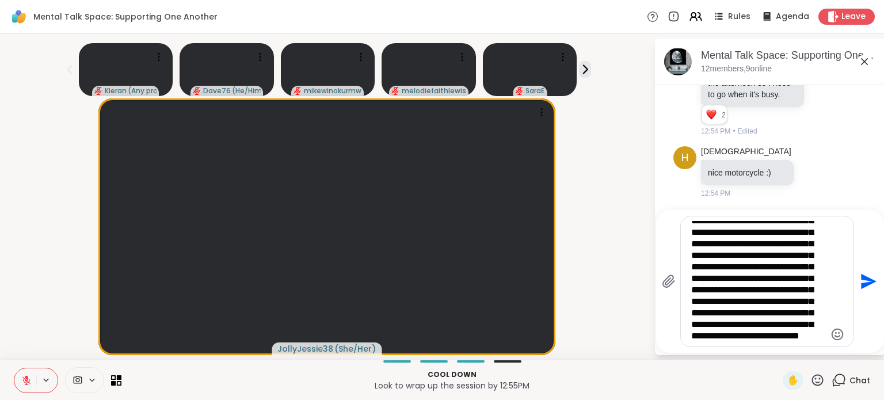
scroll to position [40, 0]
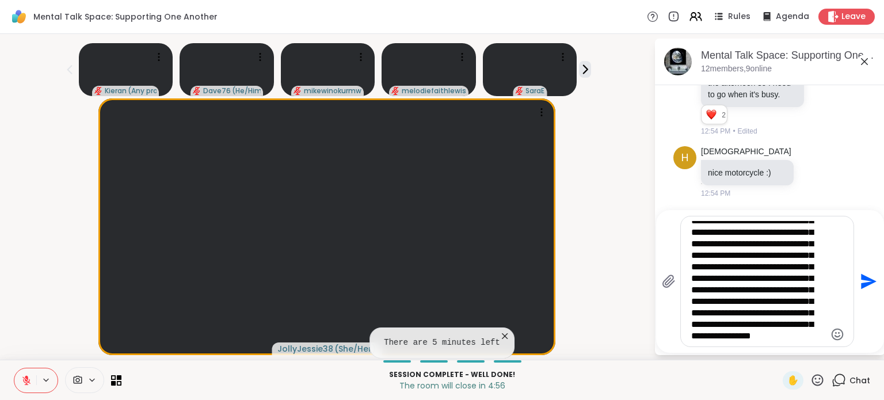
type textarea "**********"
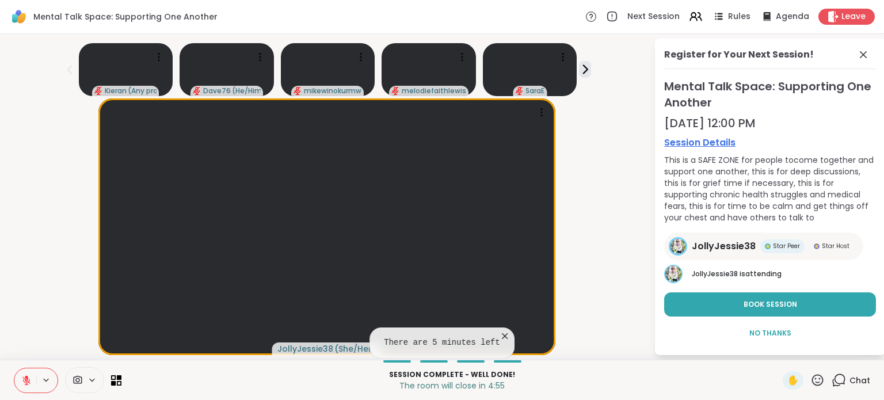
scroll to position [7, 0]
click at [788, 333] on button "No Thanks" at bounding box center [770, 333] width 212 height 24
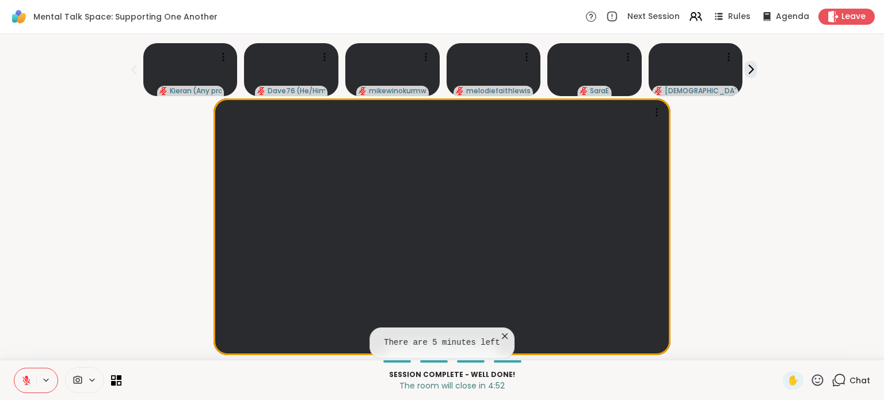
click at [839, 386] on div "Chat" at bounding box center [850, 380] width 39 height 18
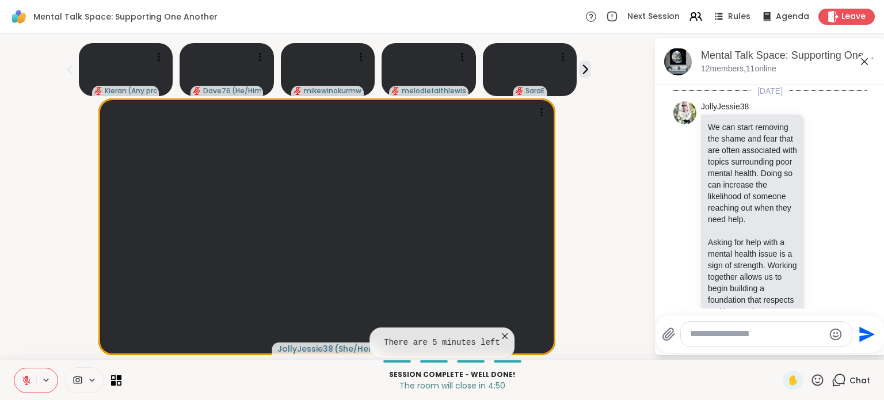
scroll to position [12253, 0]
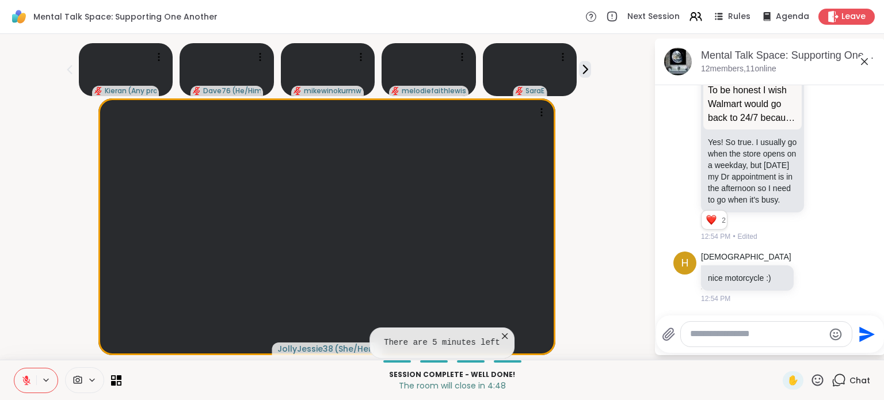
click at [735, 329] on textarea "Type your message" at bounding box center [757, 334] width 134 height 12
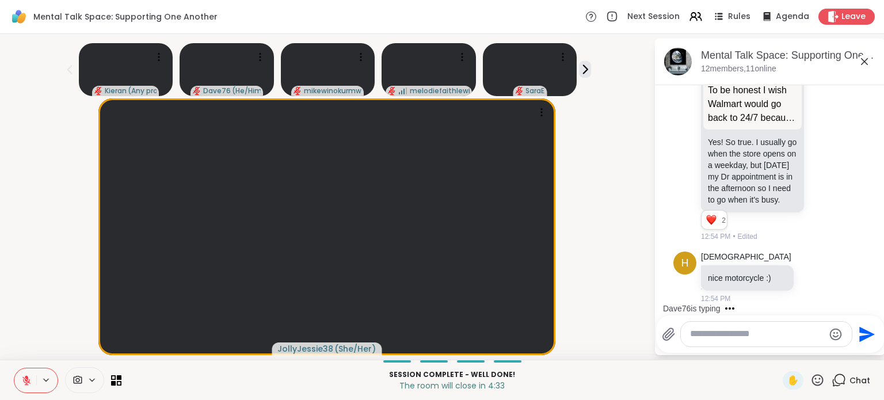
click at [734, 329] on textarea "Type your message" at bounding box center [757, 334] width 134 height 12
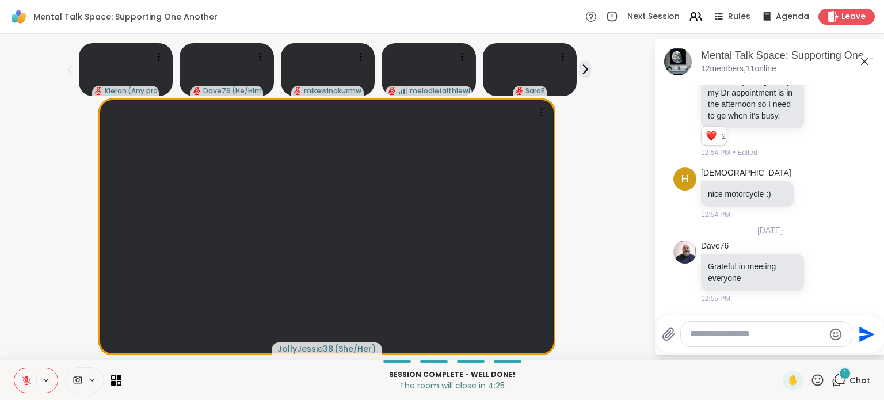
scroll to position [12338, 0]
click at [722, 330] on textarea "Type your message" at bounding box center [757, 334] width 134 height 12
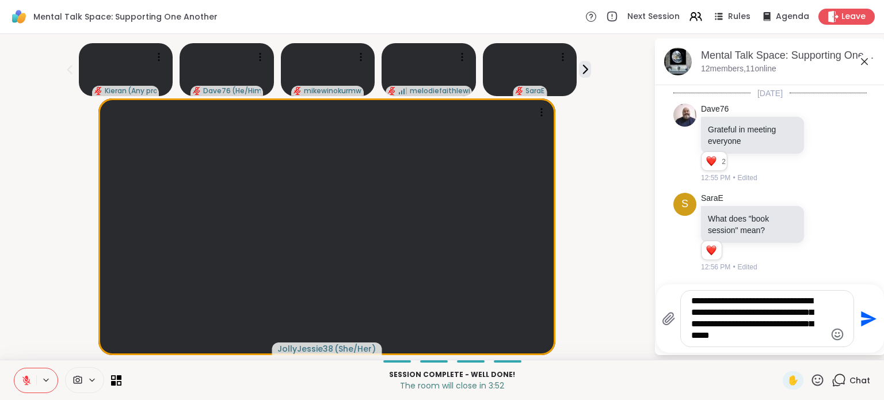
scroll to position [12474, 0]
type textarea "**********"
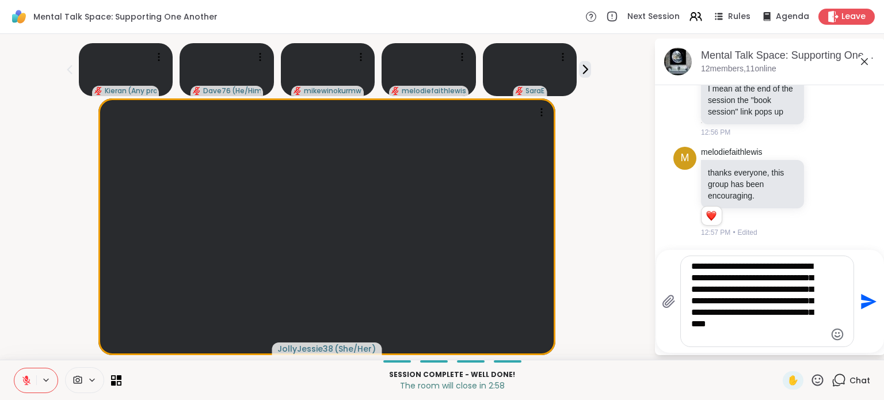
scroll to position [7, 0]
click at [776, 330] on textarea "**********" at bounding box center [758, 301] width 134 height 81
type textarea "**********"
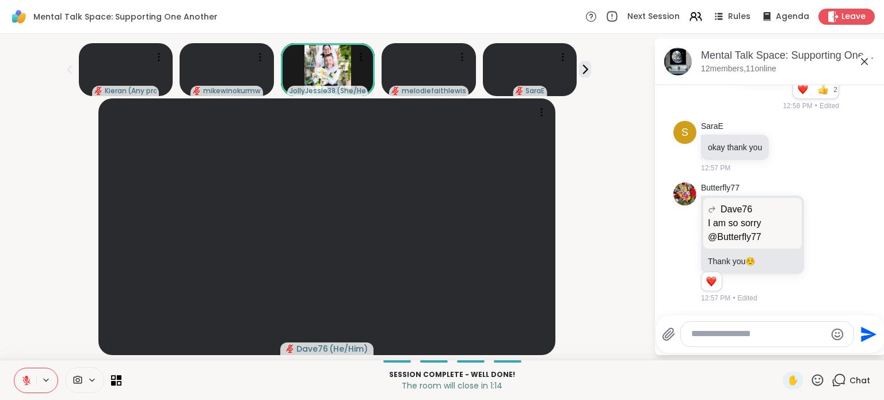
scroll to position [0, 0]
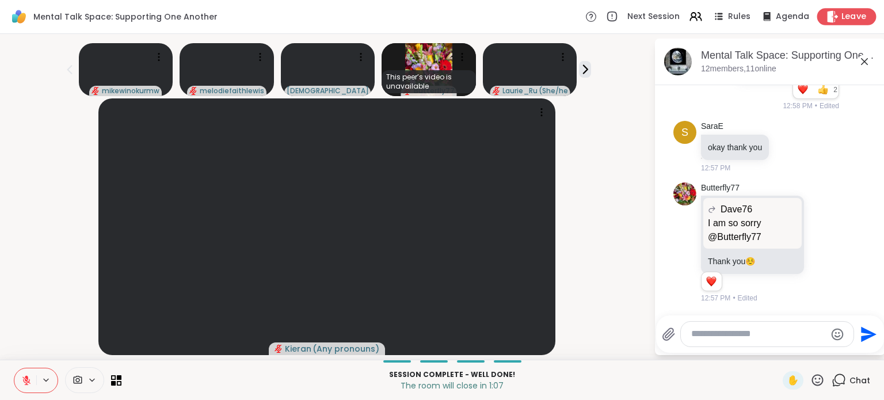
click at [827, 20] on icon at bounding box center [832, 16] width 11 height 12
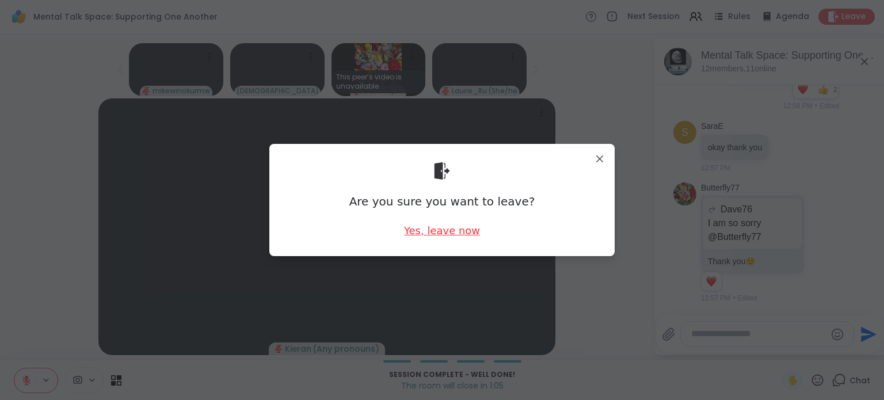
click at [456, 229] on div "Yes, leave now" at bounding box center [442, 230] width 76 height 14
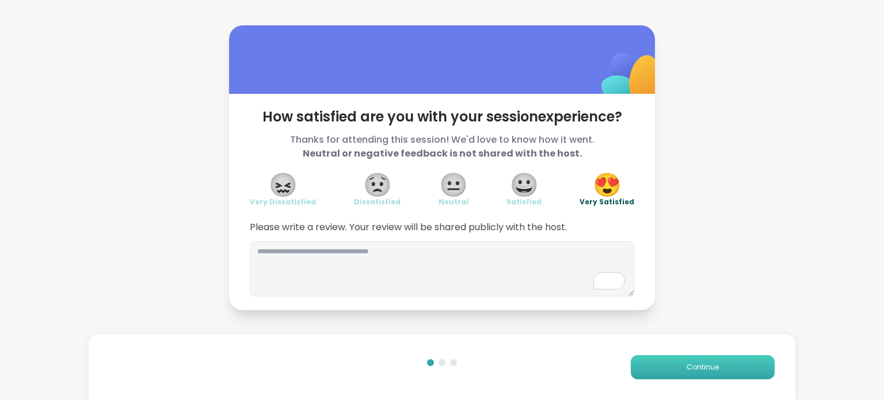
click at [635, 361] on button "Continue" at bounding box center [703, 367] width 144 height 24
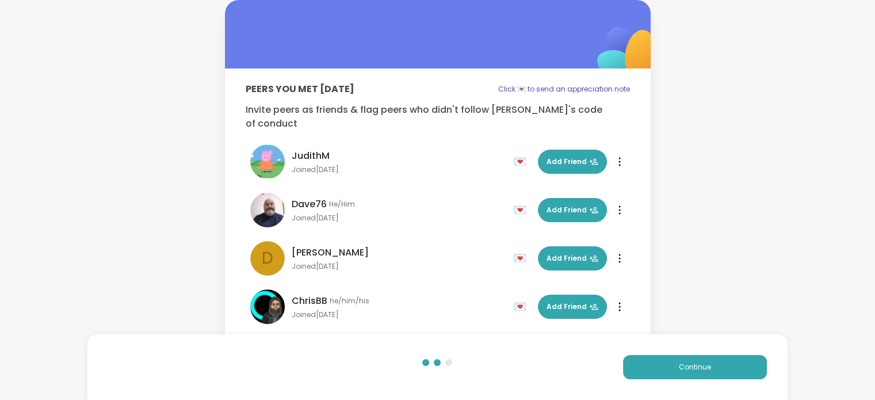
scroll to position [421, 0]
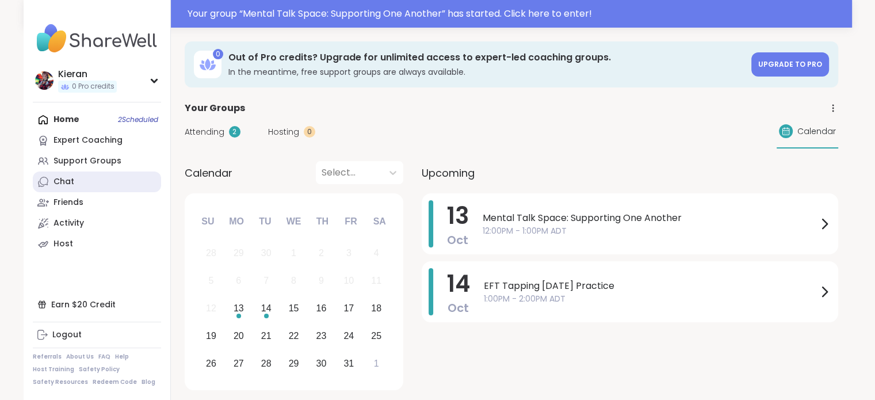
click at [60, 186] on div "Chat" at bounding box center [64, 182] width 21 height 12
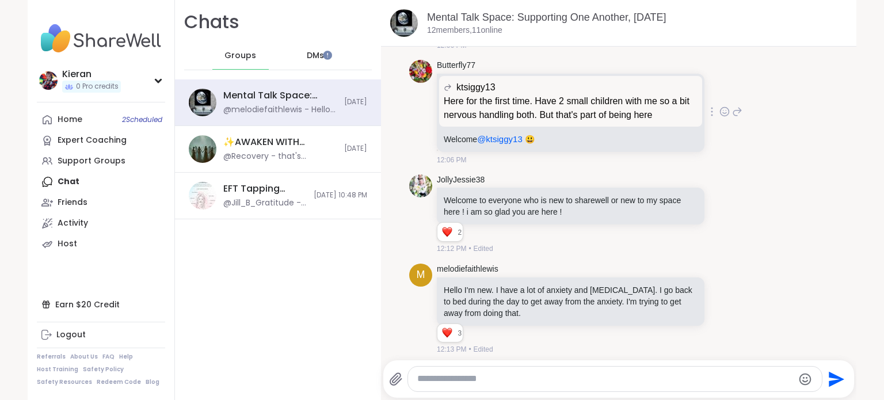
scroll to position [1032, 0]
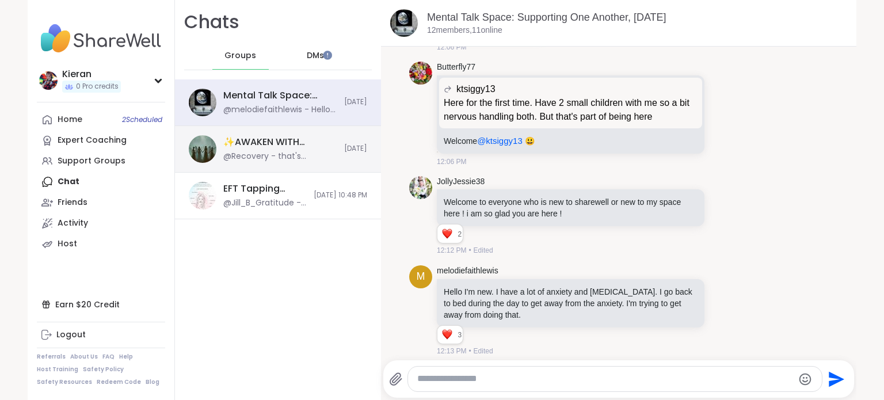
click at [268, 144] on div "✨AWAKEN WITH BEAUTIFUL SOULS✨, Oct 13" at bounding box center [280, 142] width 114 height 13
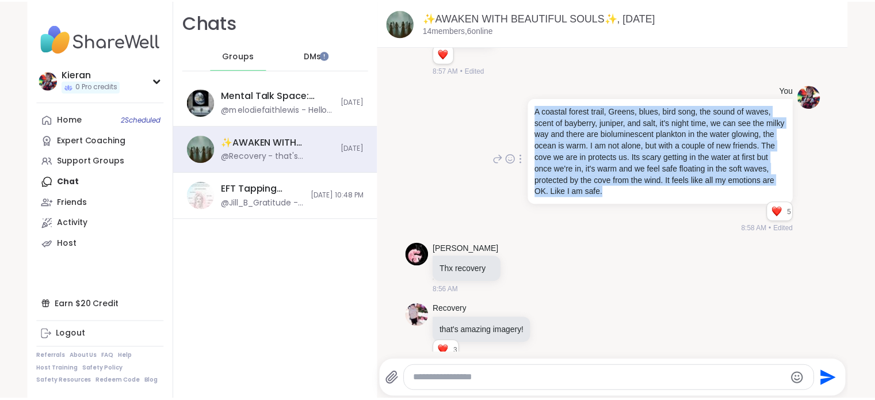
scroll to position [0, 0]
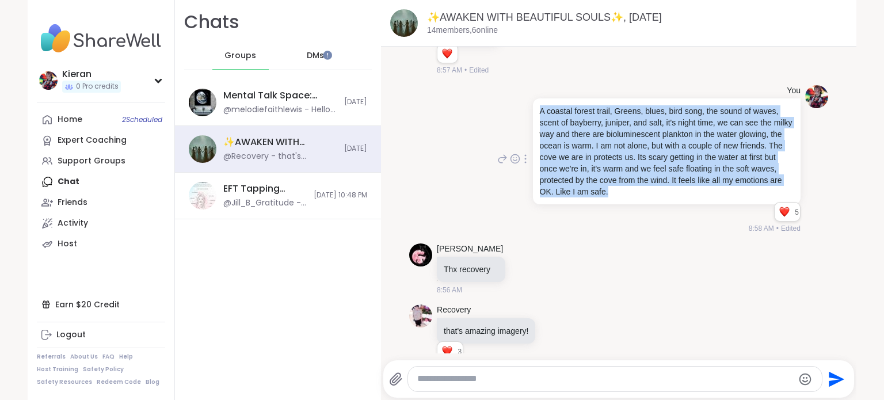
drag, startPoint x: 530, startPoint y: 87, endPoint x: 671, endPoint y: 170, distance: 163.5
click at [671, 170] on p "A coastal forest trail, Greens, blues, bird song, the sound of waves, scent of …" at bounding box center [667, 151] width 254 height 92
copy p "A coastal forest trail, Greens, blues, bird song, the sound of waves, scent of …"
click at [73, 157] on div "Support Groups" at bounding box center [92, 161] width 68 height 12
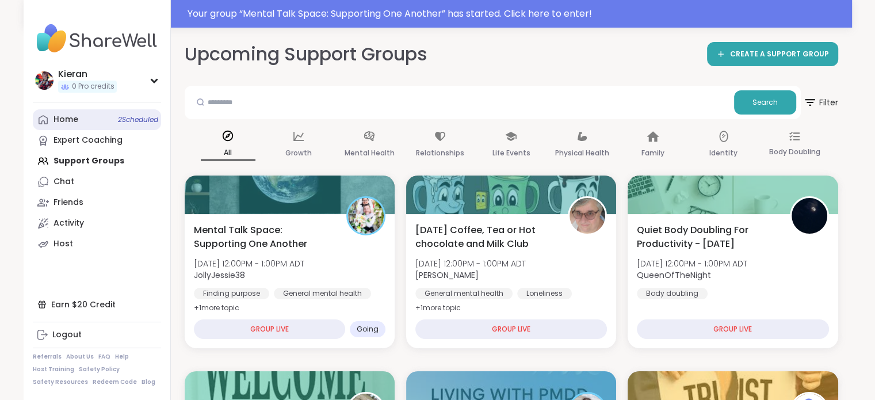
click at [85, 124] on link "Home 2 Scheduled" at bounding box center [97, 119] width 128 height 21
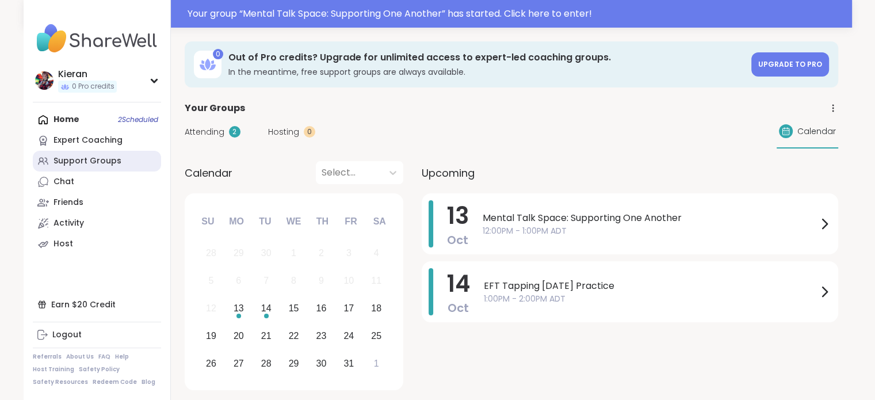
click at [86, 158] on div "Support Groups" at bounding box center [88, 161] width 68 height 12
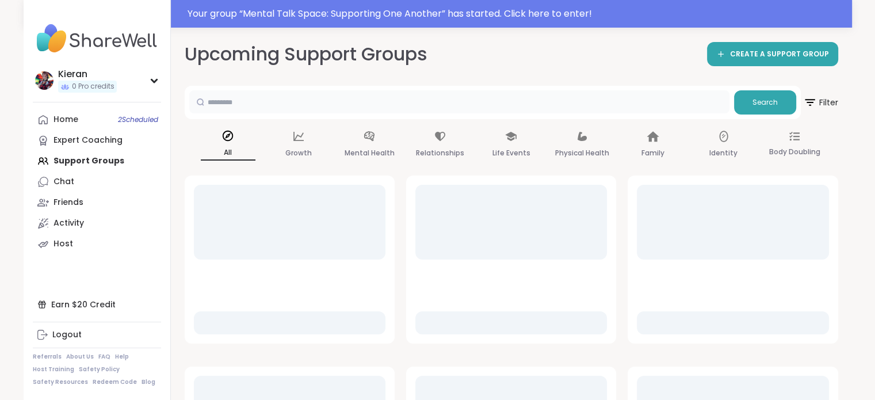
click at [362, 98] on input "text" at bounding box center [459, 101] width 540 height 23
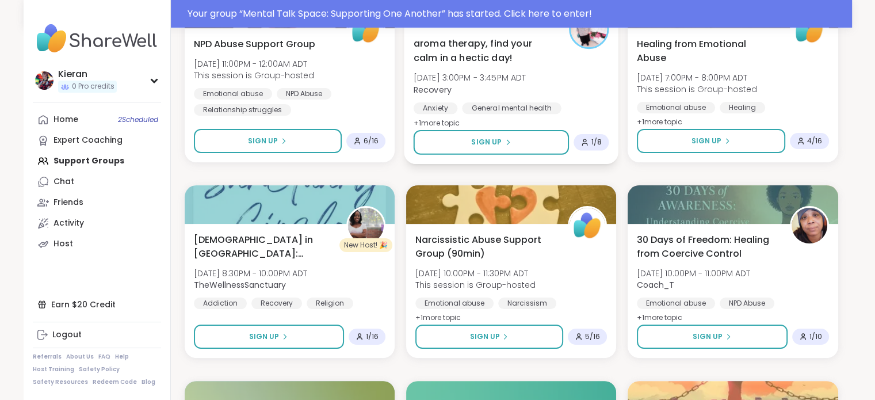
scroll to position [58, 0]
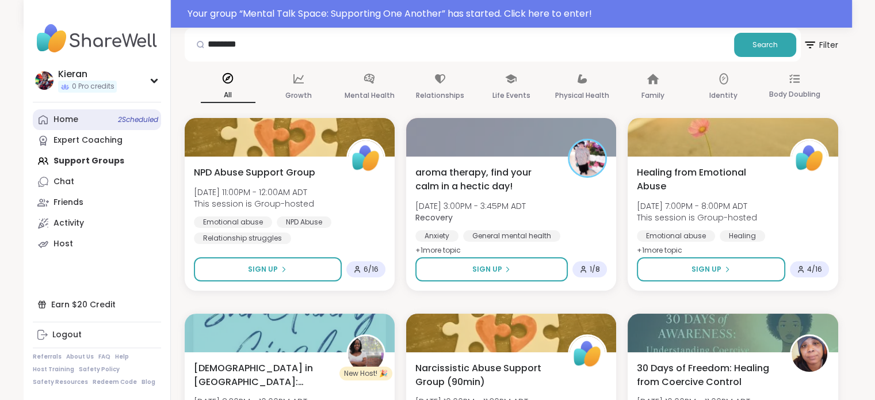
click at [114, 125] on link "Home 2 Scheduled" at bounding box center [97, 119] width 128 height 21
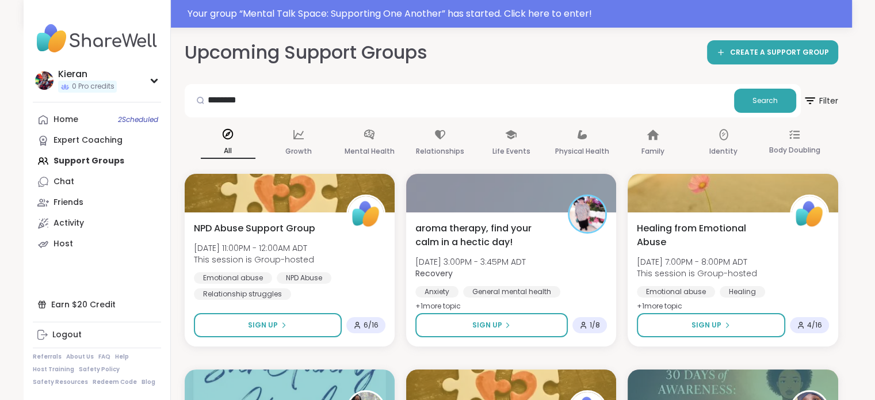
scroll to position [0, 0]
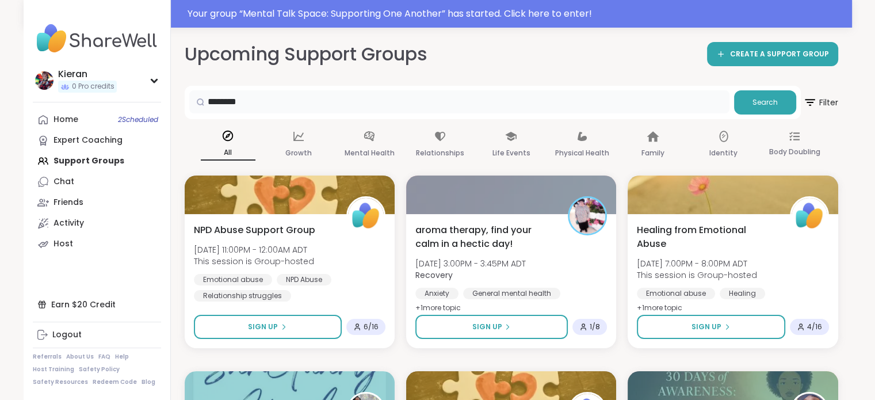
click at [381, 98] on input "********" at bounding box center [459, 101] width 540 height 23
type input "*****"
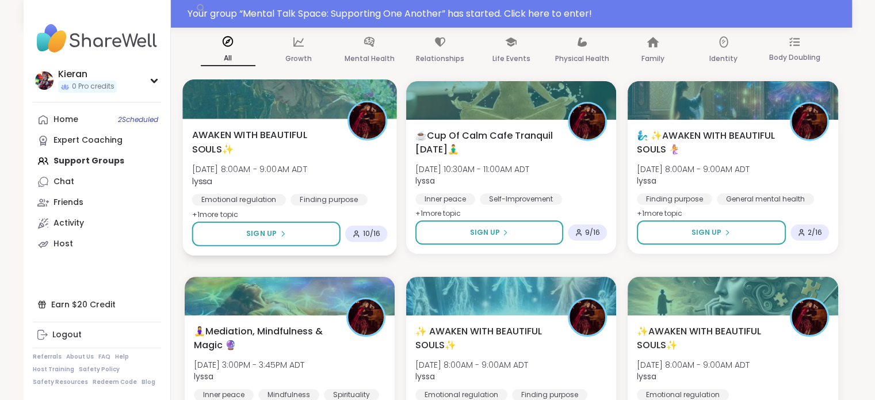
scroll to position [108, 0]
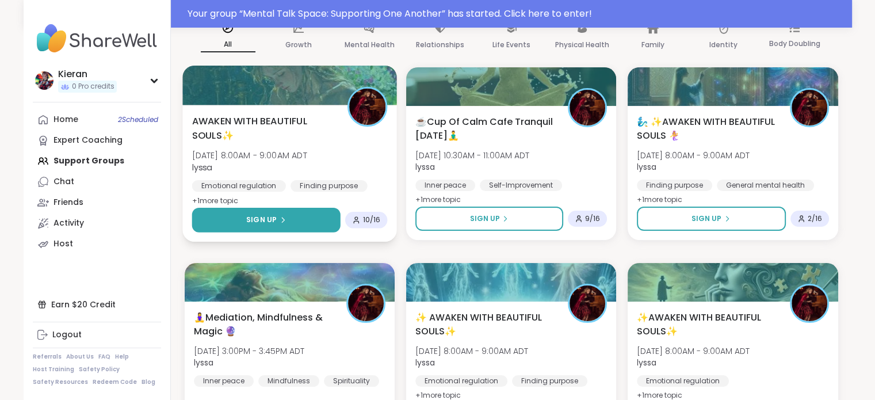
click at [310, 218] on button "Sign Up" at bounding box center [266, 220] width 148 height 25
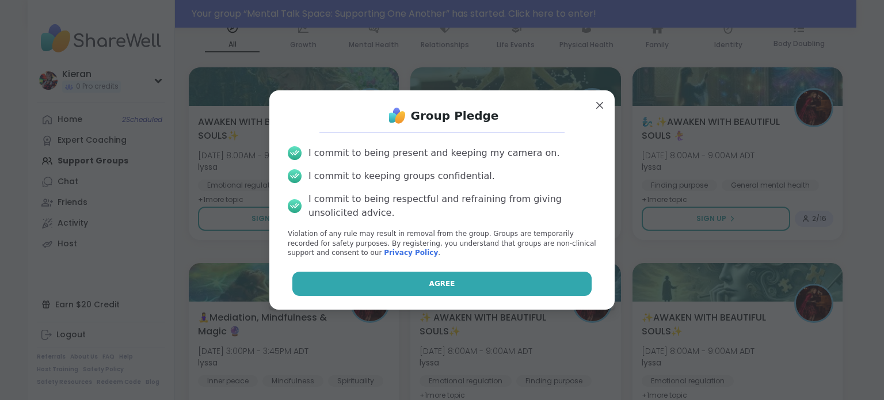
click at [430, 288] on span "Agree" at bounding box center [442, 283] width 26 height 10
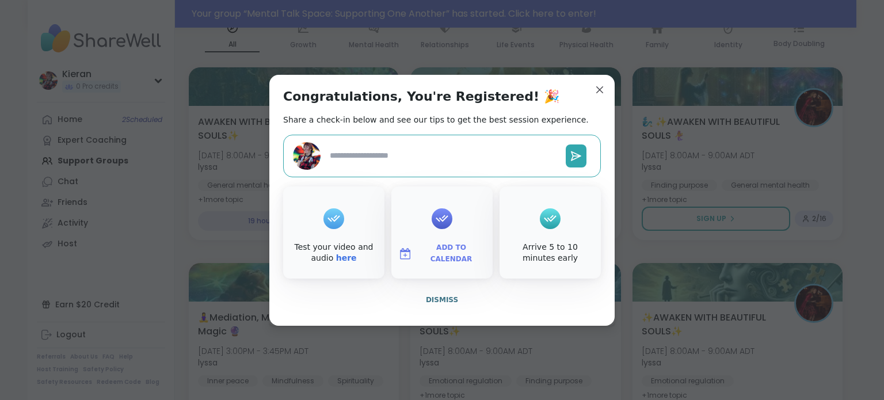
click at [440, 257] on span "Add to Calendar" at bounding box center [451, 253] width 69 height 22
type textarea "*"
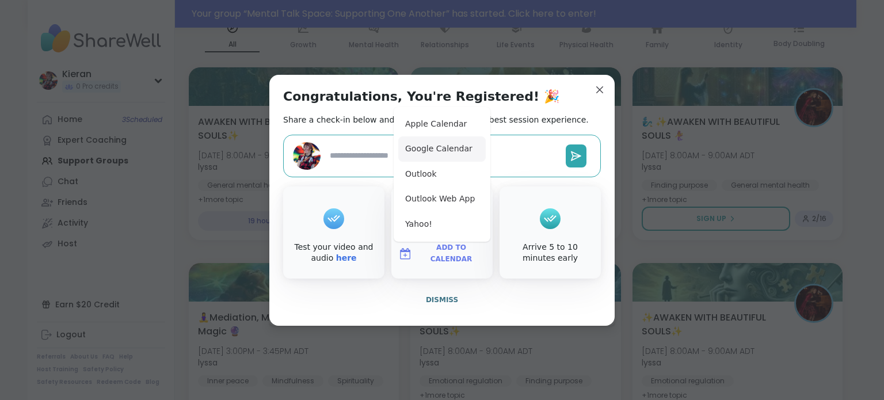
click at [439, 150] on button "Google Calendar" at bounding box center [441, 148] width 87 height 25
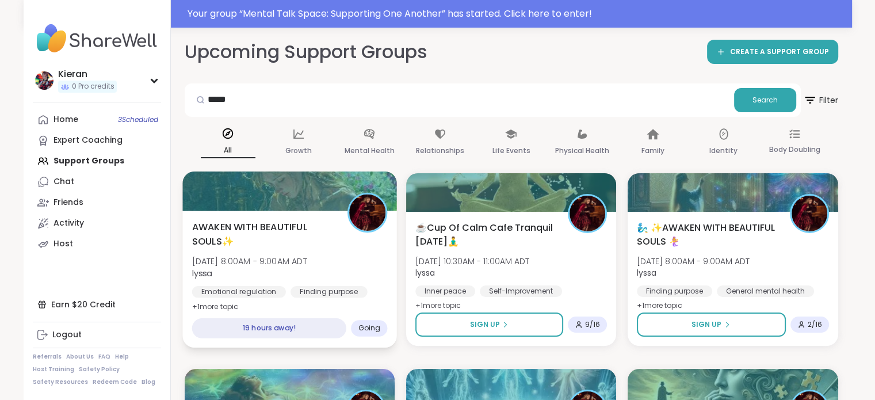
scroll to position [0, 0]
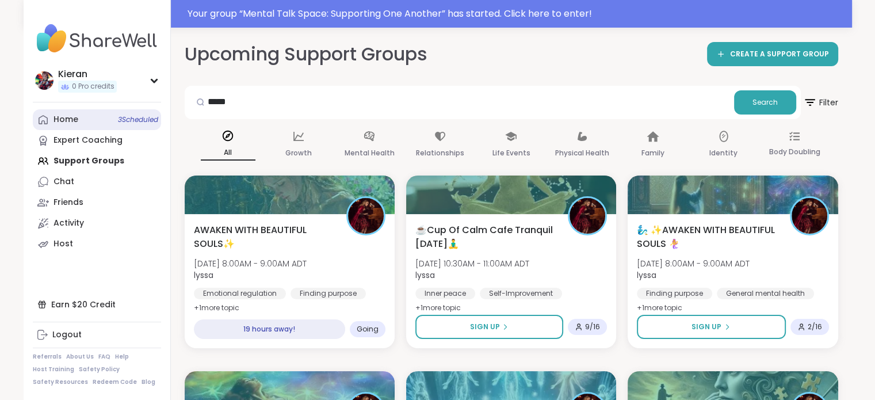
click at [69, 120] on div "Home 3 Scheduled" at bounding box center [66, 120] width 25 height 12
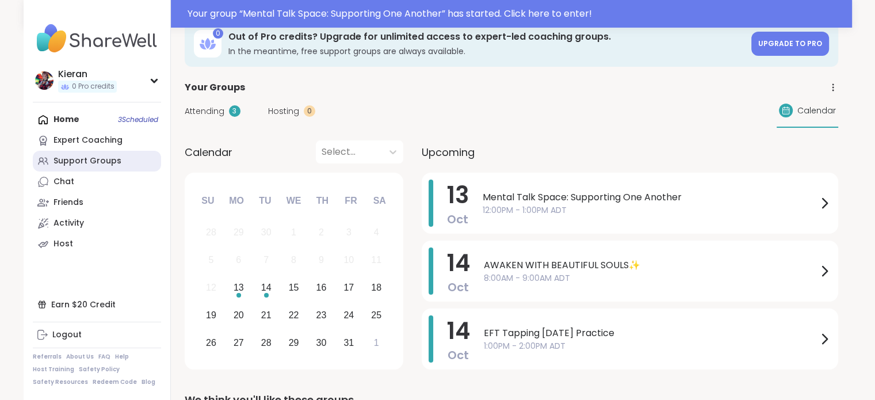
click at [87, 161] on div "Support Groups" at bounding box center [88, 161] width 68 height 12
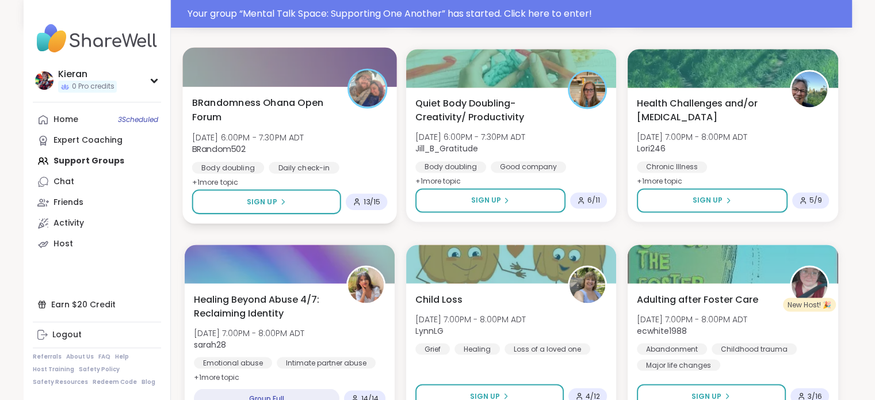
scroll to position [1886, 0]
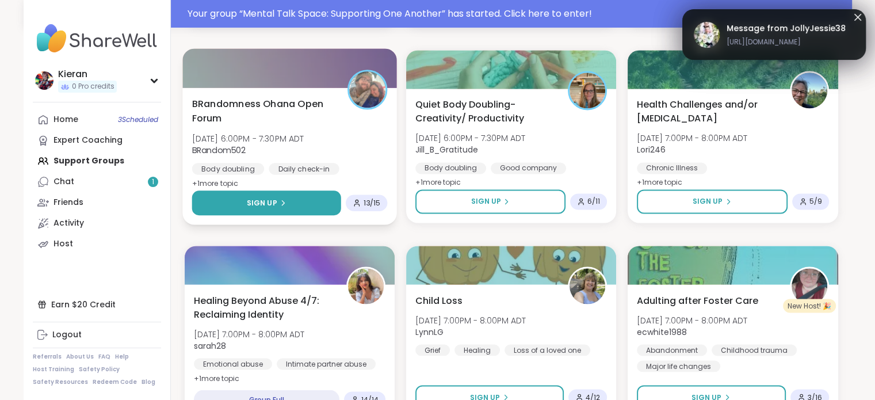
click at [257, 206] on span "Sign Up" at bounding box center [261, 202] width 30 height 10
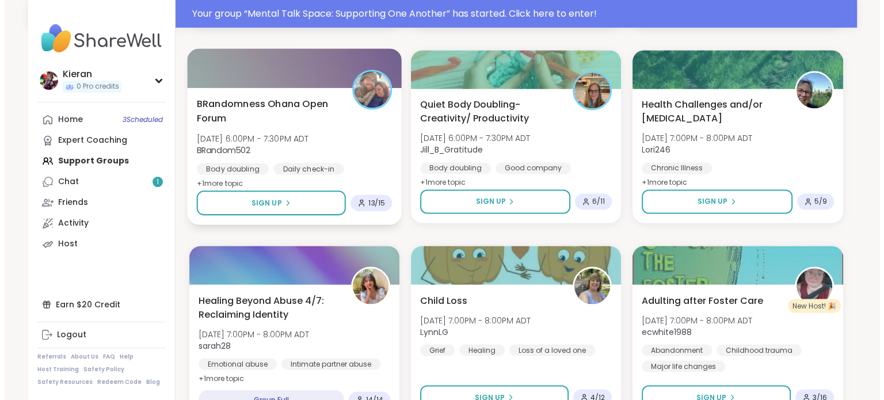
scroll to position [1910, 0]
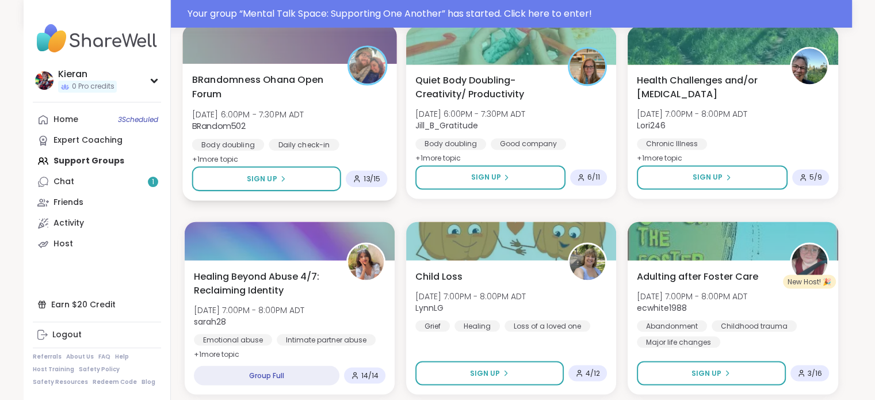
click at [294, 75] on span "BRandomness Ohana Open Forum" at bounding box center [263, 86] width 143 height 28
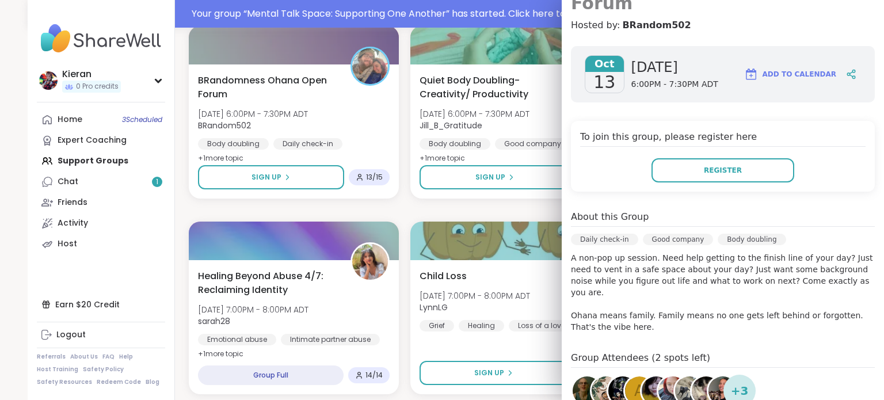
scroll to position [143, 0]
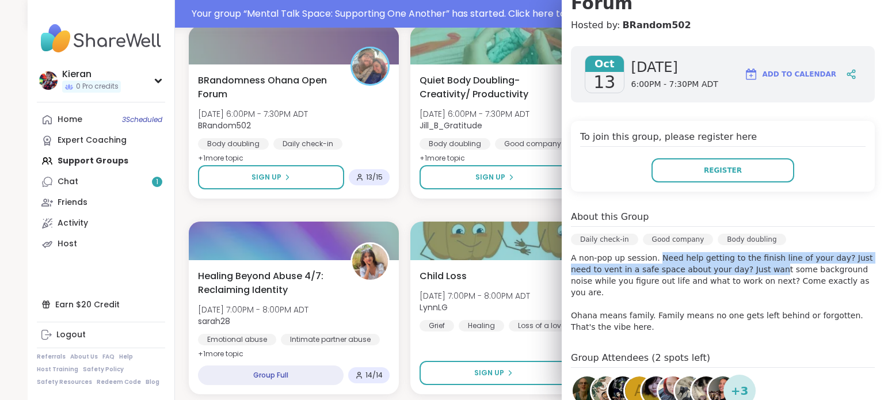
drag, startPoint x: 647, startPoint y: 236, endPoint x: 732, endPoint y: 245, distance: 86.1
click at [732, 252] on p "A non-pop up session. Need help getting to the finish line of your day? Just ne…" at bounding box center [723, 292] width 304 height 81
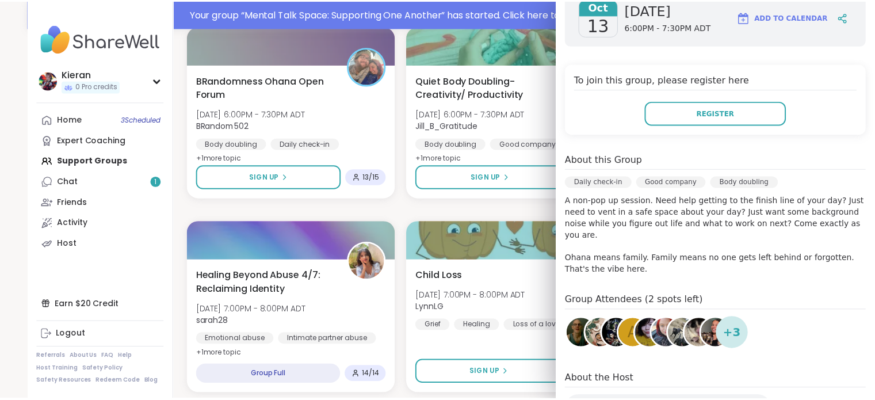
scroll to position [200, 0]
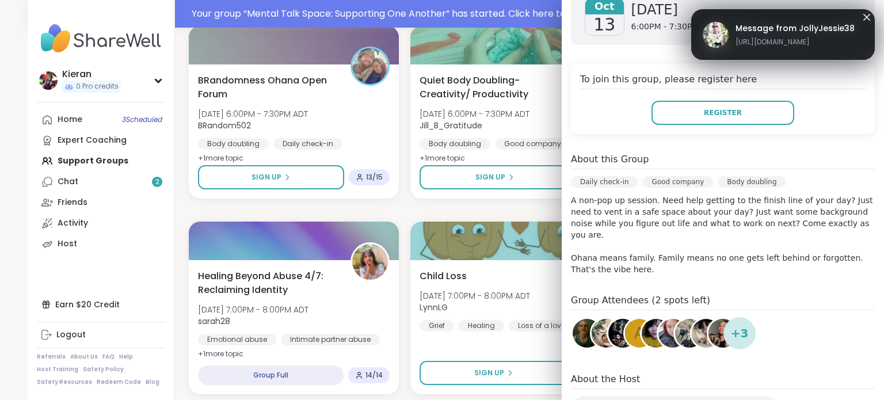
click at [591, 319] on img at bounding box center [605, 333] width 29 height 29
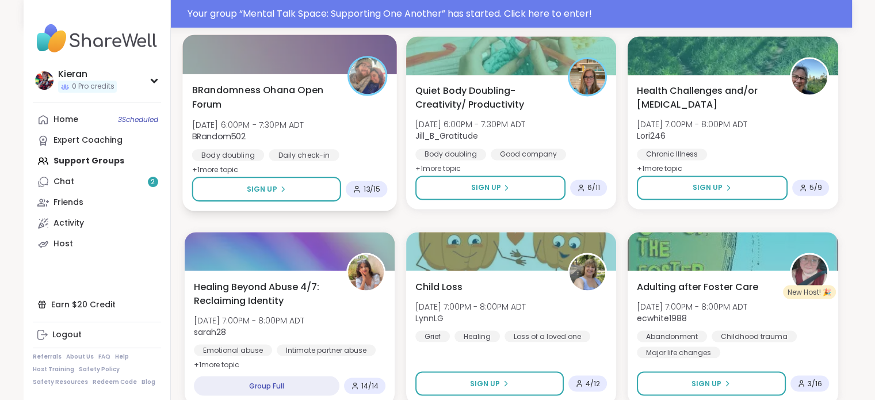
scroll to position [1896, 0]
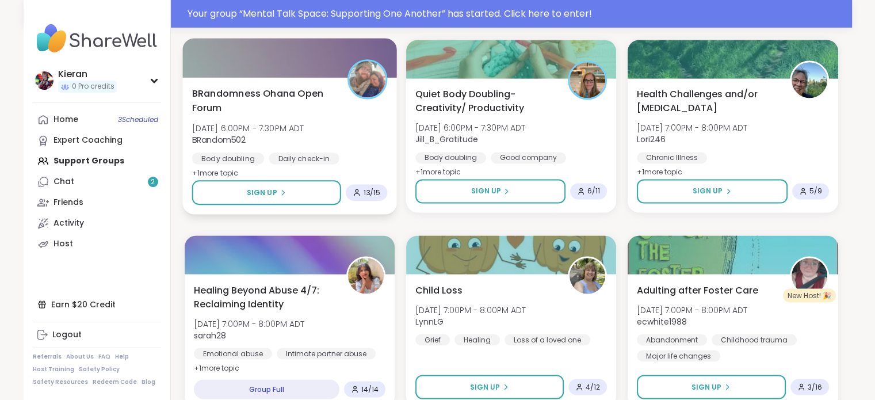
click at [225, 140] on b "BRandom502" at bounding box center [219, 139] width 54 height 12
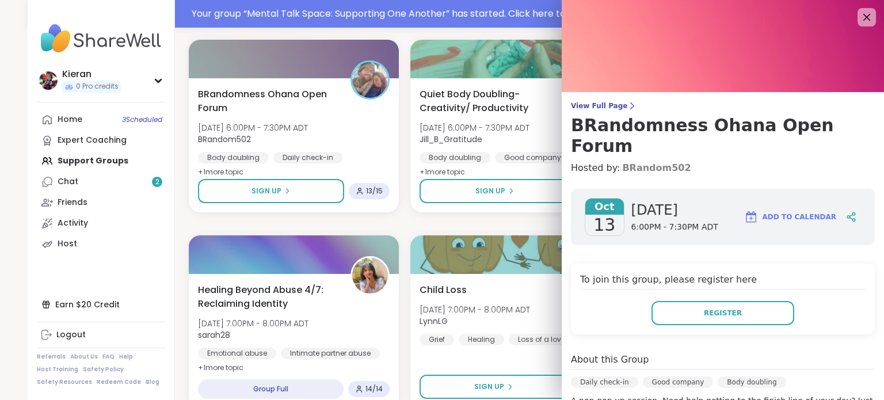
click at [637, 161] on link "BRandom502" at bounding box center [656, 168] width 68 height 14
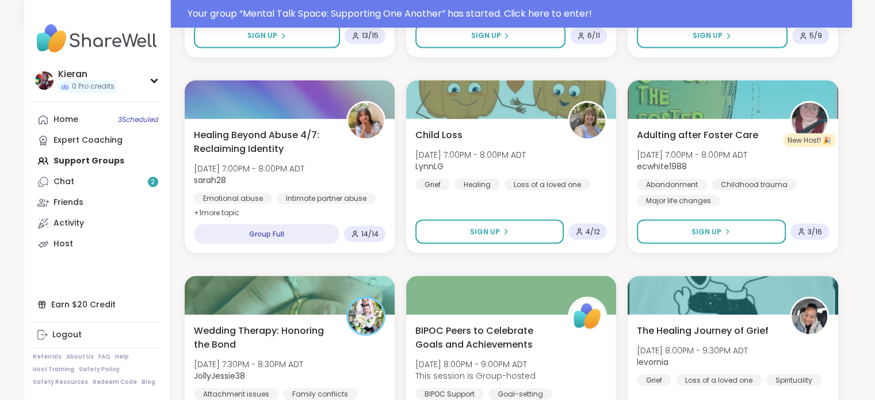
scroll to position [2147, 0]
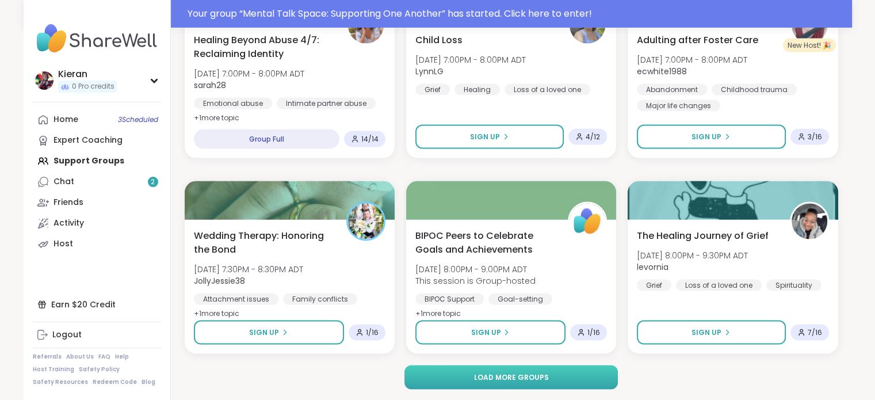
click at [433, 376] on button "Load more groups" at bounding box center [510, 377] width 213 height 24
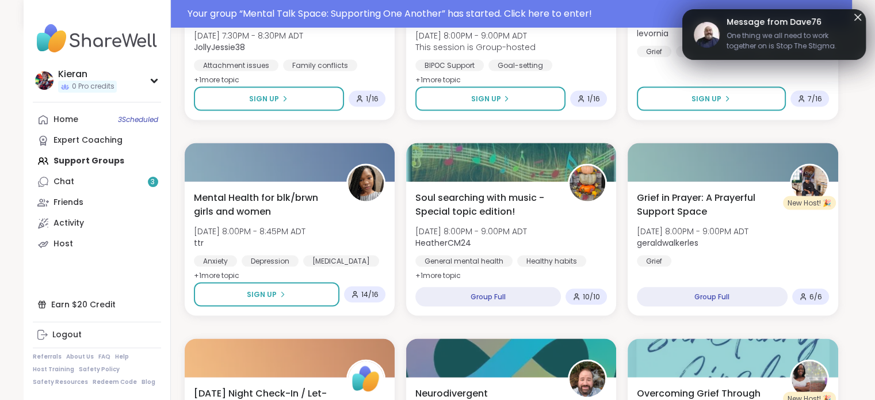
scroll to position [2412, 0]
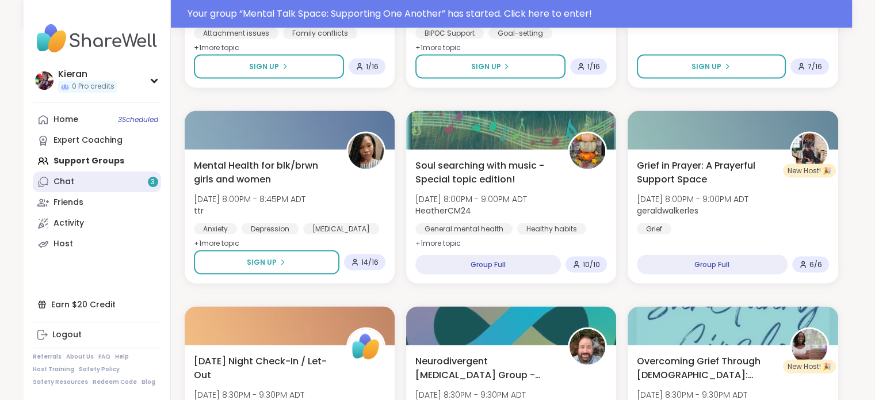
click at [120, 187] on link "Chat 3" at bounding box center [97, 181] width 128 height 21
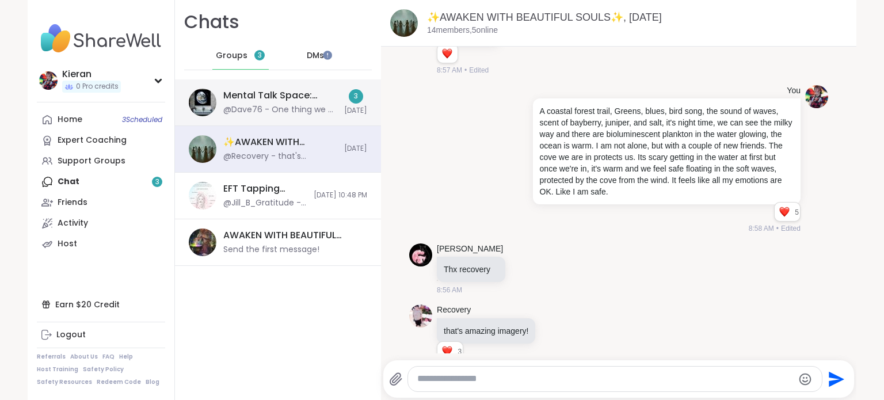
click at [283, 111] on div "@Dave76 - One thing we all need to work together on is Stop The Stigma. Never b…" at bounding box center [280, 110] width 114 height 12
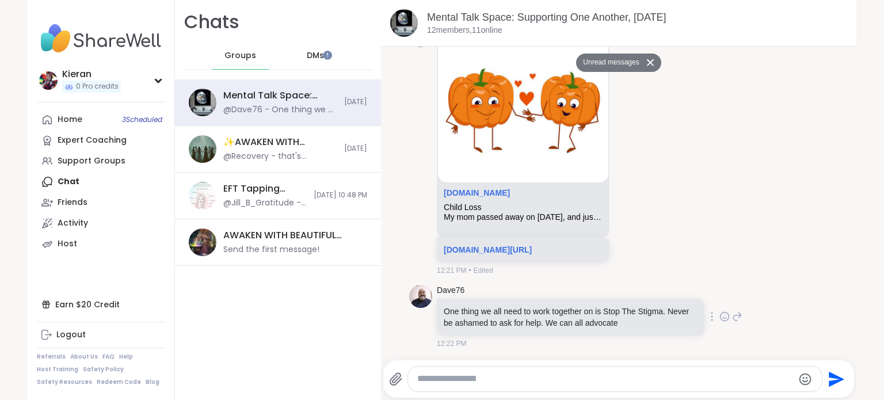
click at [719, 315] on icon at bounding box center [724, 317] width 10 height 12
click at [628, 298] on div "Select Reaction: Heart" at bounding box center [633, 298] width 10 height 10
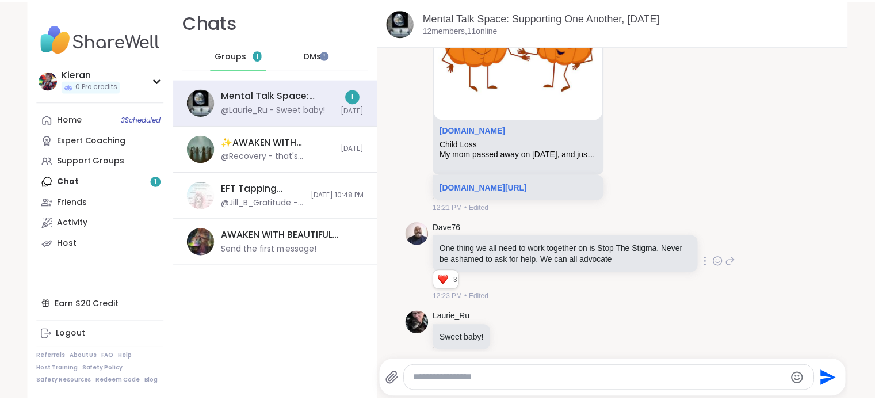
scroll to position [1908, 0]
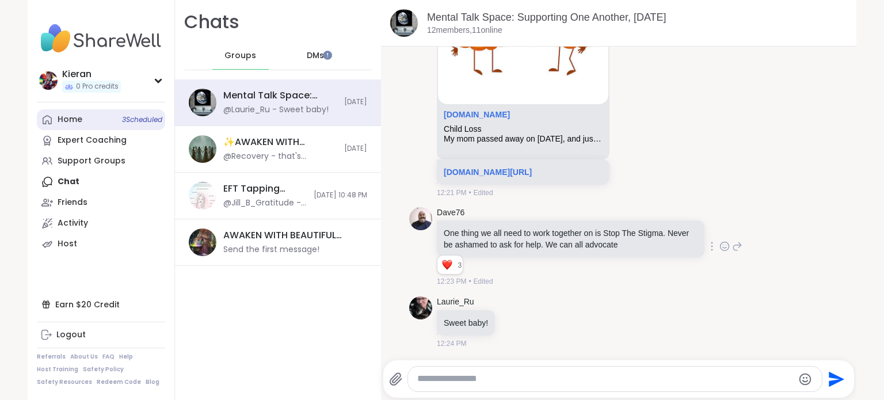
click at [111, 124] on link "Home 3 Scheduled" at bounding box center [101, 119] width 128 height 21
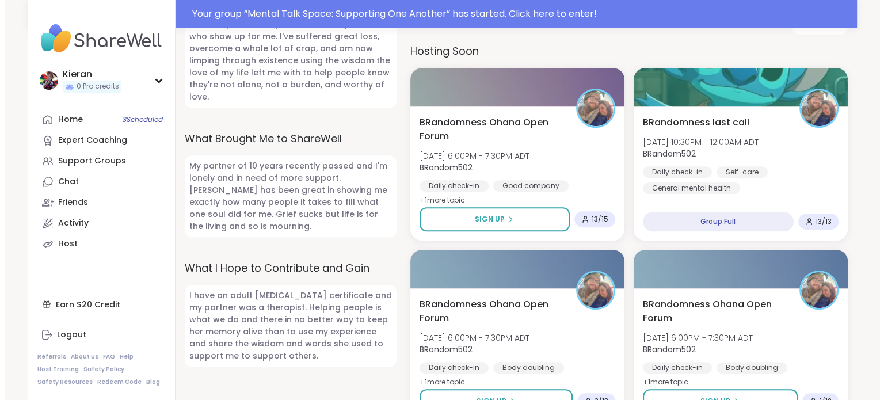
scroll to position [621, 0]
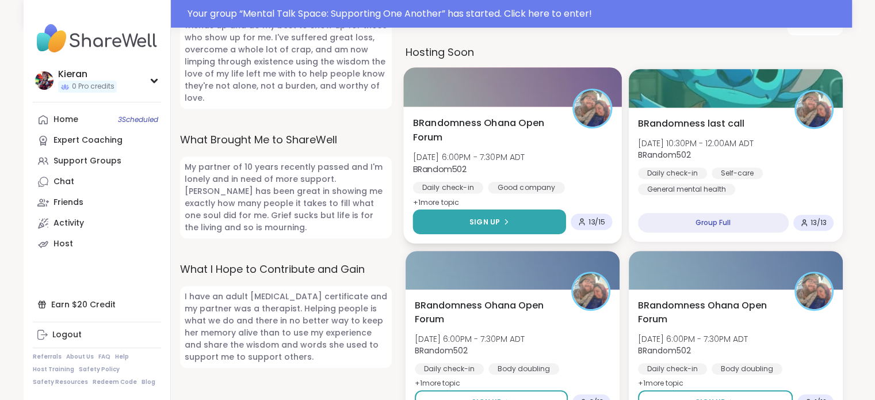
click at [472, 223] on span "Sign Up" at bounding box center [484, 221] width 30 height 10
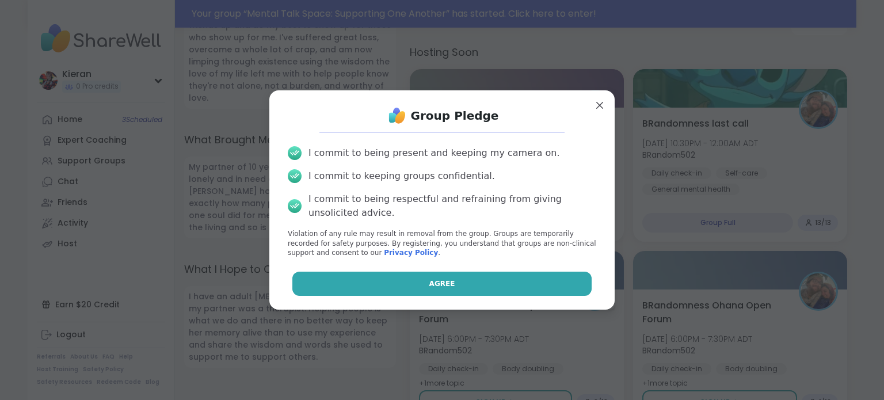
click at [444, 280] on button "Agree" at bounding box center [442, 284] width 300 height 24
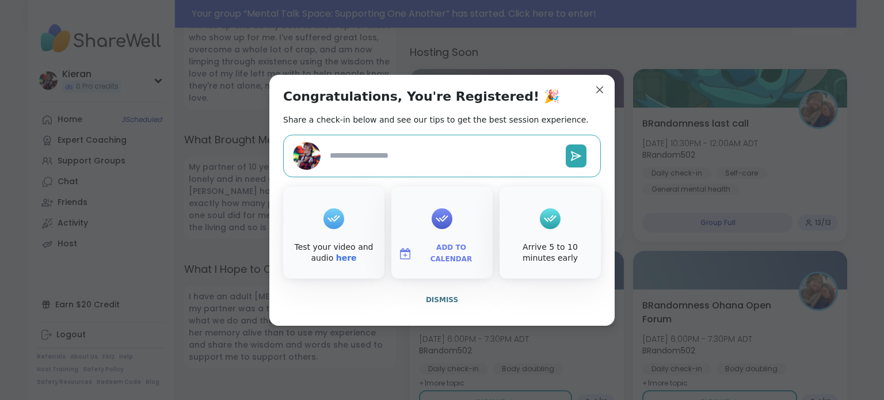
type textarea "*"
click at [444, 254] on span "Add to Calendar" at bounding box center [451, 253] width 69 height 22
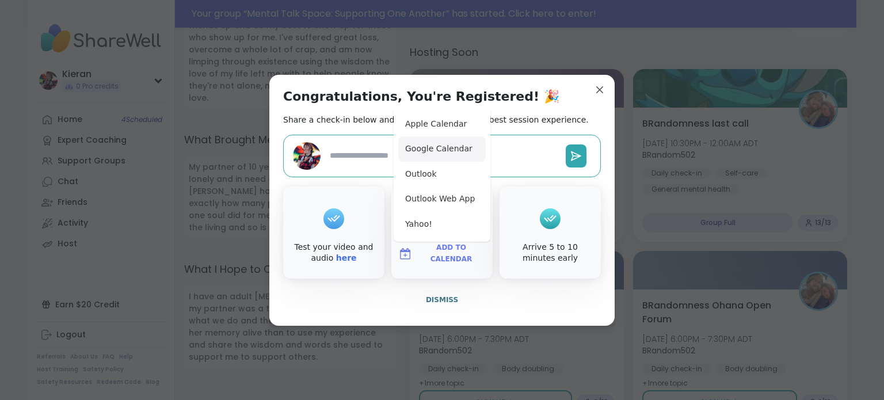
click at [461, 154] on button "Google Calendar" at bounding box center [441, 148] width 87 height 25
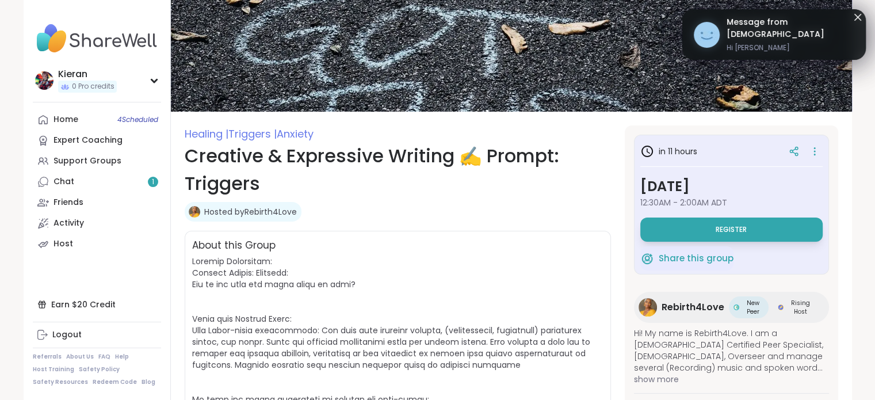
scroll to position [39, 0]
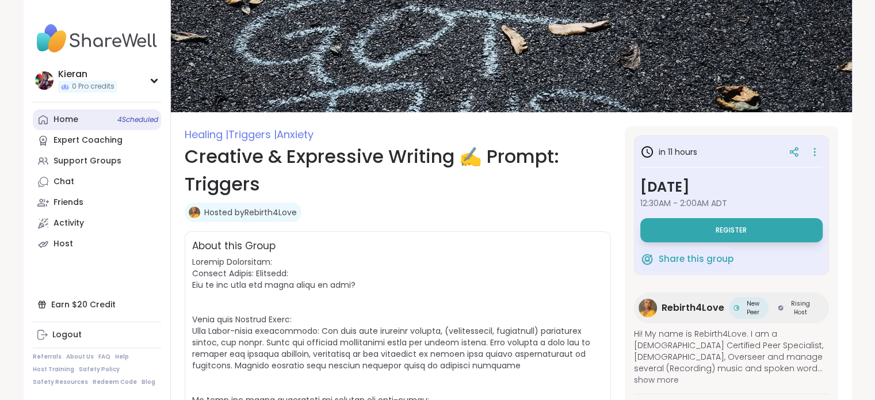
click at [99, 121] on link "Home 4 Scheduled" at bounding box center [97, 119] width 128 height 21
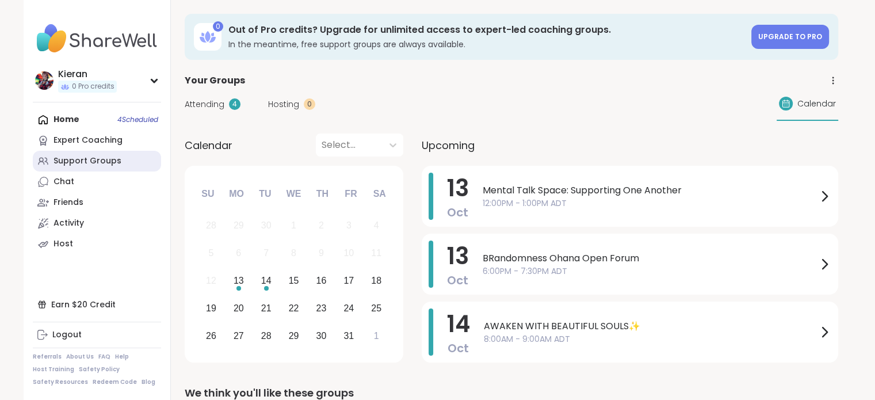
click at [81, 157] on div "Support Groups" at bounding box center [88, 161] width 68 height 12
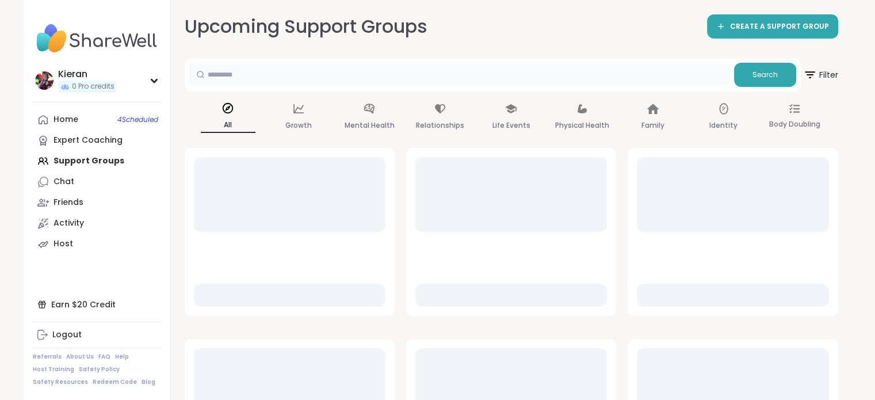
click at [404, 76] on input "text" at bounding box center [459, 74] width 540 height 23
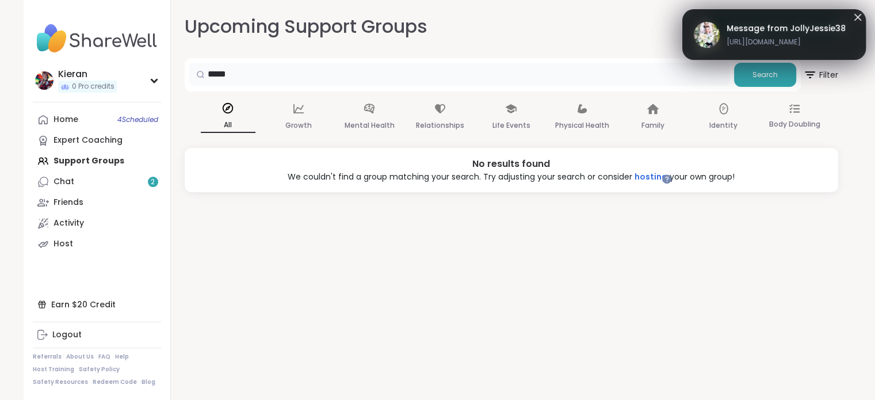
type input "*****"
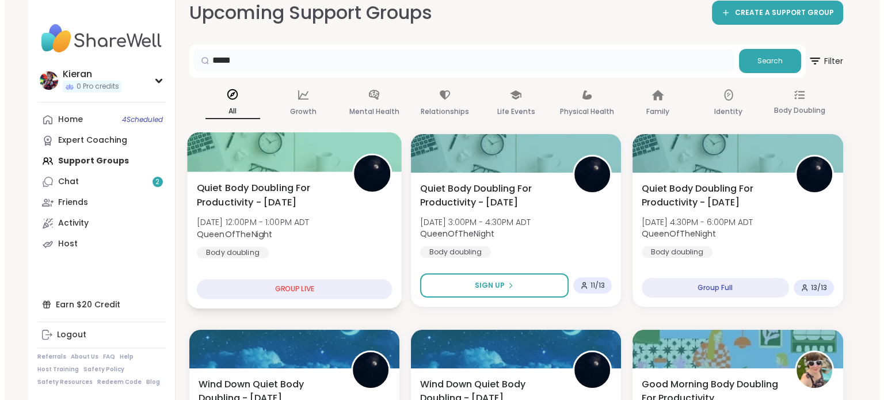
scroll to position [133, 0]
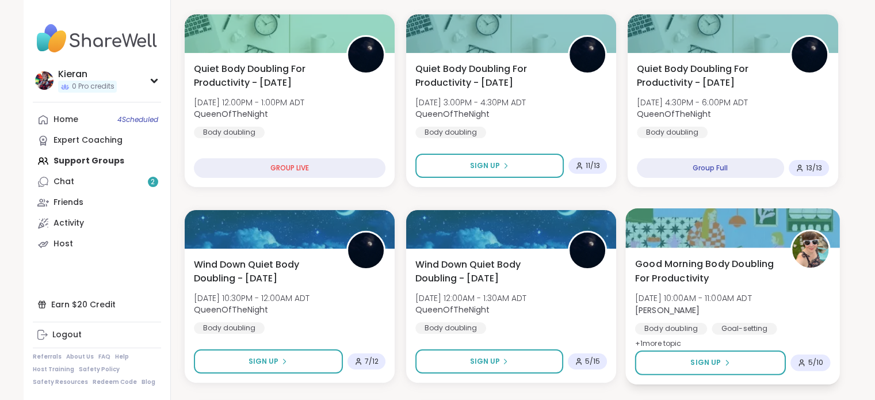
click at [700, 309] on b "[PERSON_NAME]" at bounding box center [667, 310] width 64 height 12
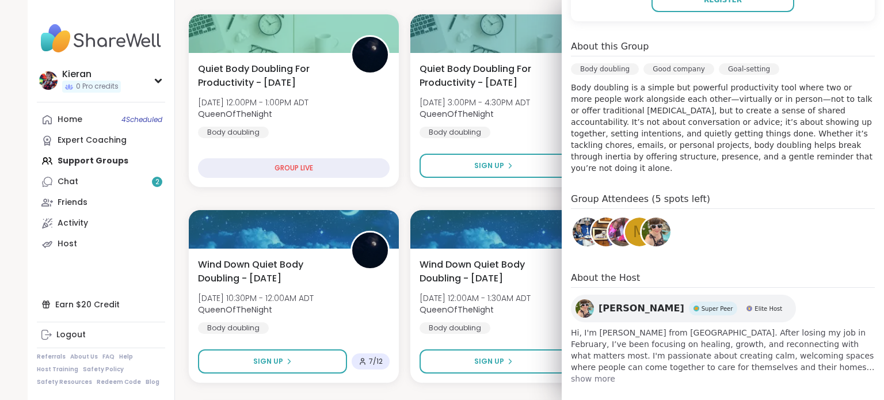
scroll to position [312, 0]
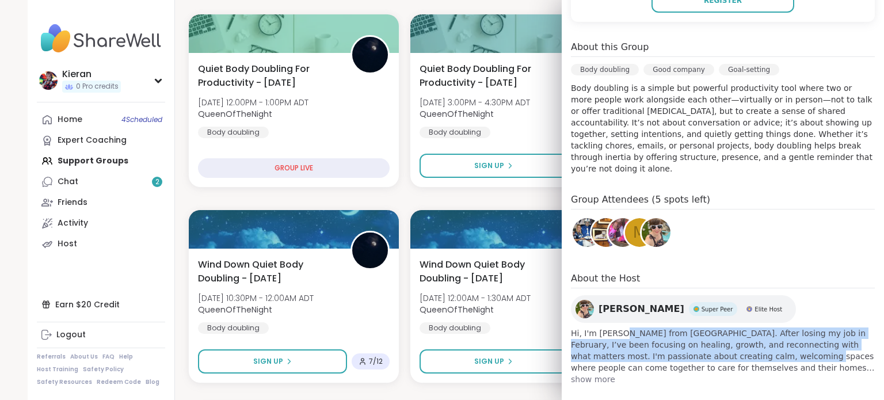
drag, startPoint x: 610, startPoint y: 319, endPoint x: 709, endPoint y: 343, distance: 101.9
click at [709, 343] on span "Hi, I'm [PERSON_NAME] from [GEOGRAPHIC_DATA]. After losing my job in February, …" at bounding box center [723, 350] width 304 height 46
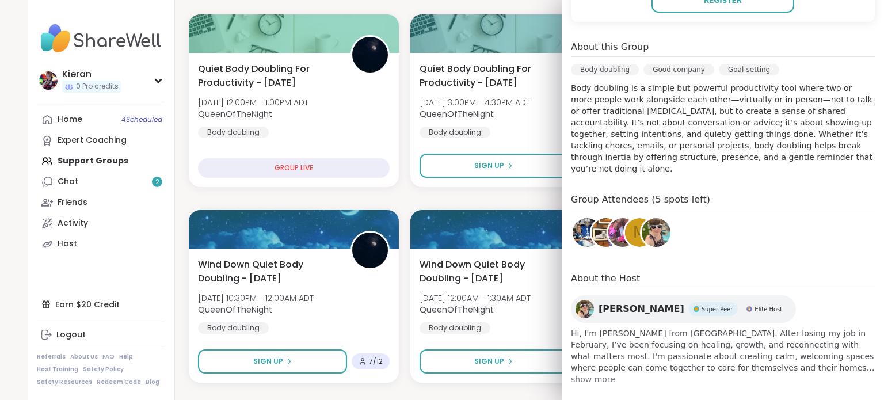
click at [583, 373] on span "show more" at bounding box center [723, 379] width 304 height 12
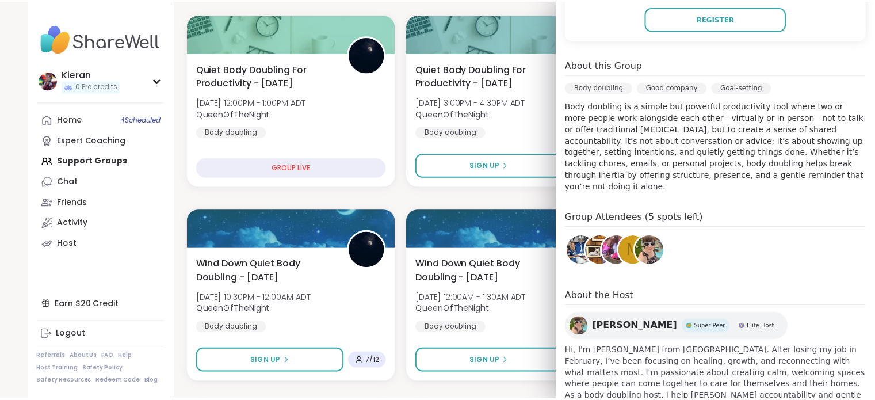
scroll to position [0, 0]
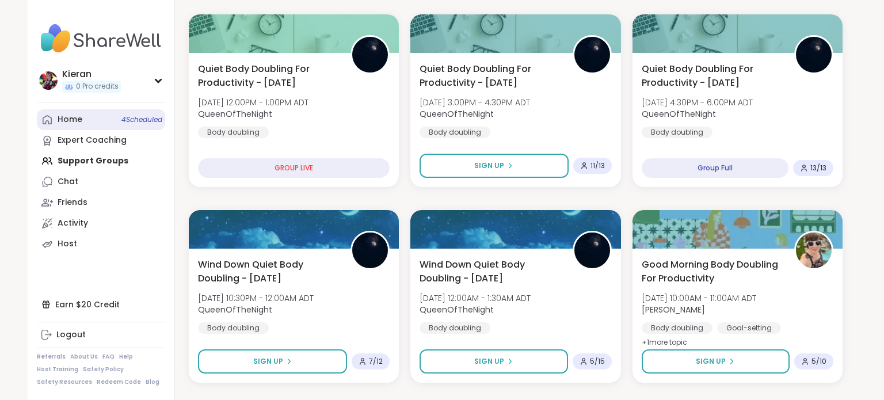
click at [70, 119] on div "Home 4 Scheduled" at bounding box center [70, 120] width 25 height 12
